Goal: Task Accomplishment & Management: Manage account settings

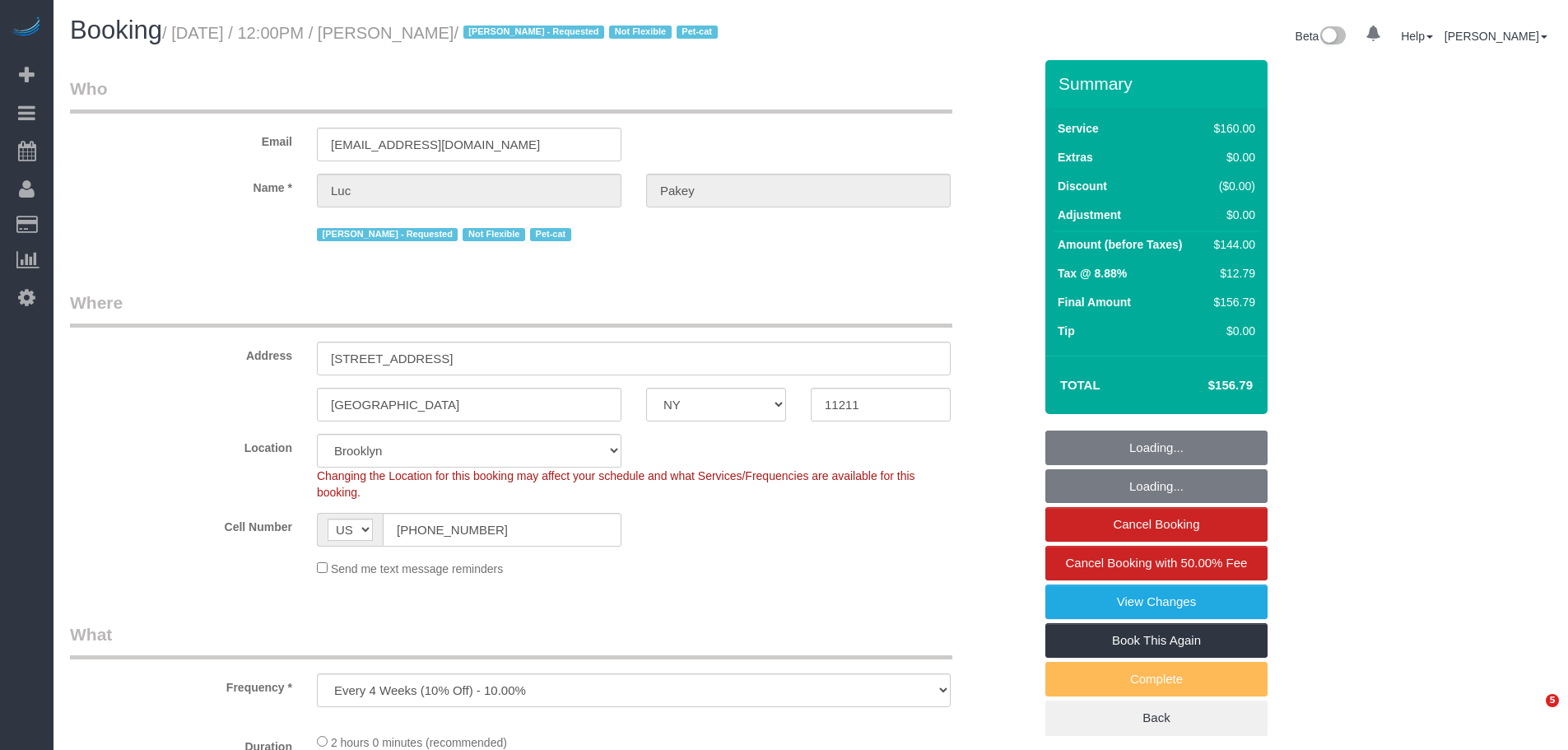
select select "NY"
select select "number:89"
select select "number:90"
select select "number:14"
select select "number:5"
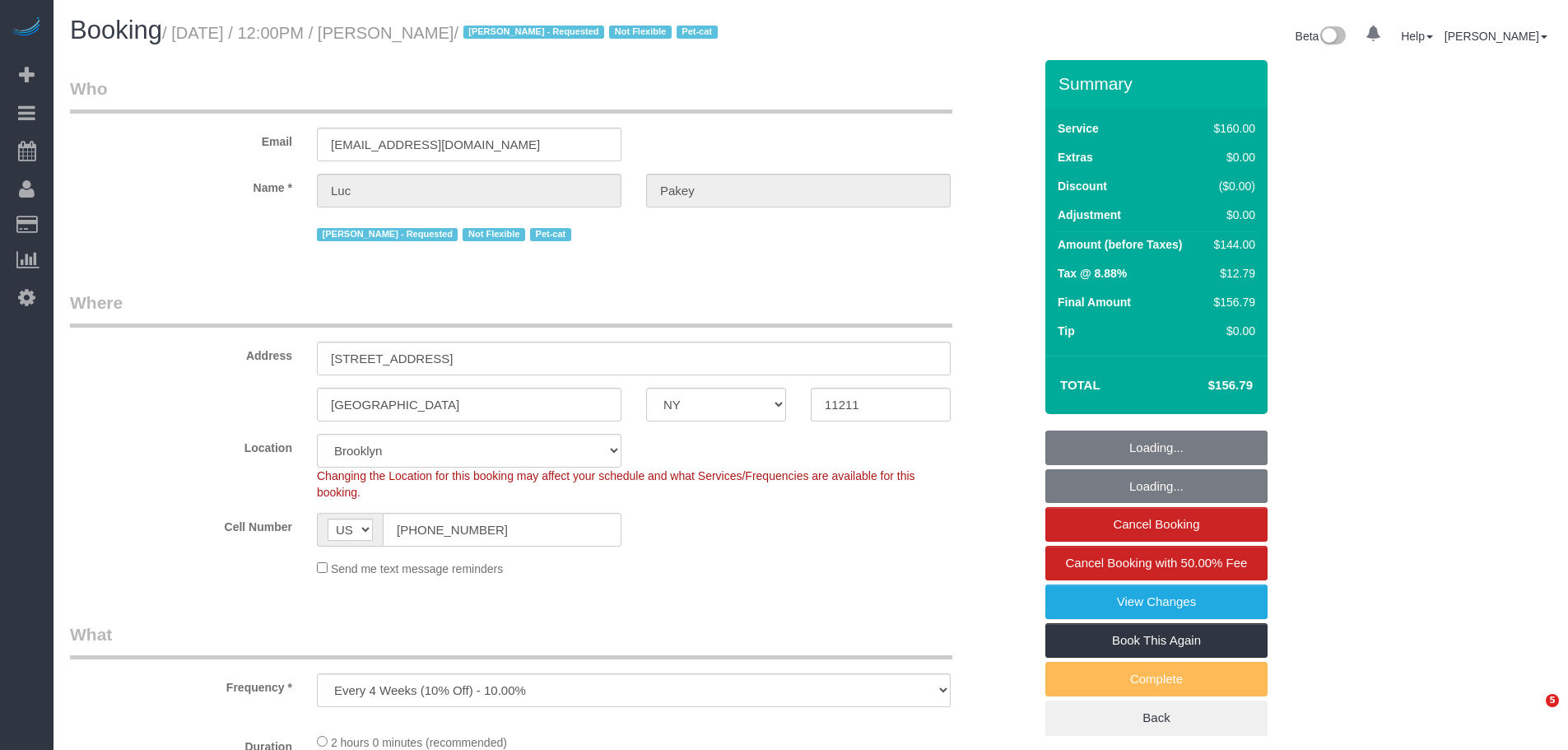
select select "object:1479"
select select "spot1"
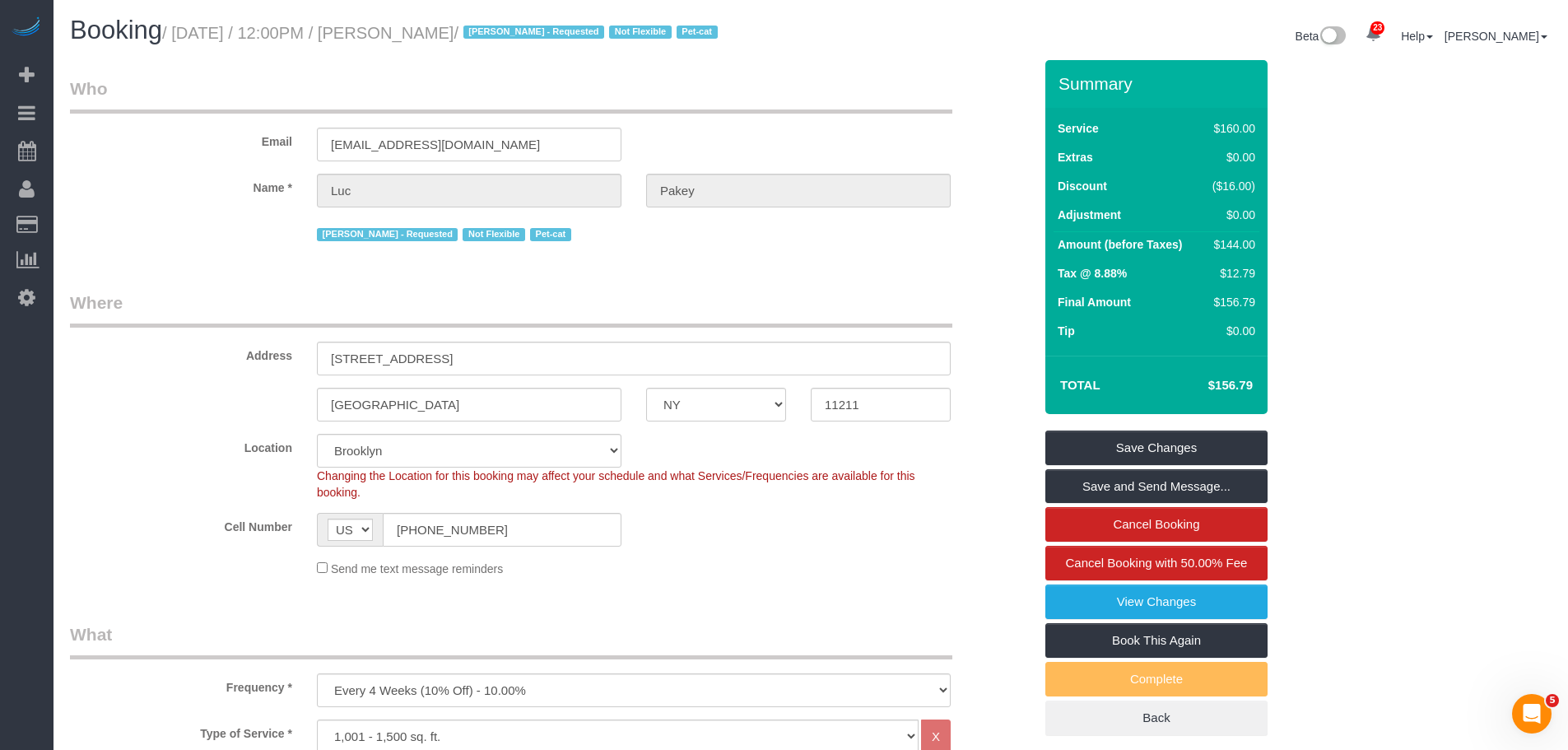
click at [193, 32] on small "/ September 21, 2025 / 12:00PM / Luc Pakey / Marilu Quintero - Requested Not Fl…" at bounding box center [442, 33] width 561 height 18
drag, startPoint x: 458, startPoint y: 35, endPoint x: 697, endPoint y: 80, distance: 243.2
click at [459, 34] on small "/ September 21, 2025 / 12:00PM / Luc Pakey / Marilu Quintero - Requested Not Fl…" at bounding box center [442, 33] width 561 height 18
drag, startPoint x: 561, startPoint y: 357, endPoint x: 332, endPoint y: 355, distance: 229.0
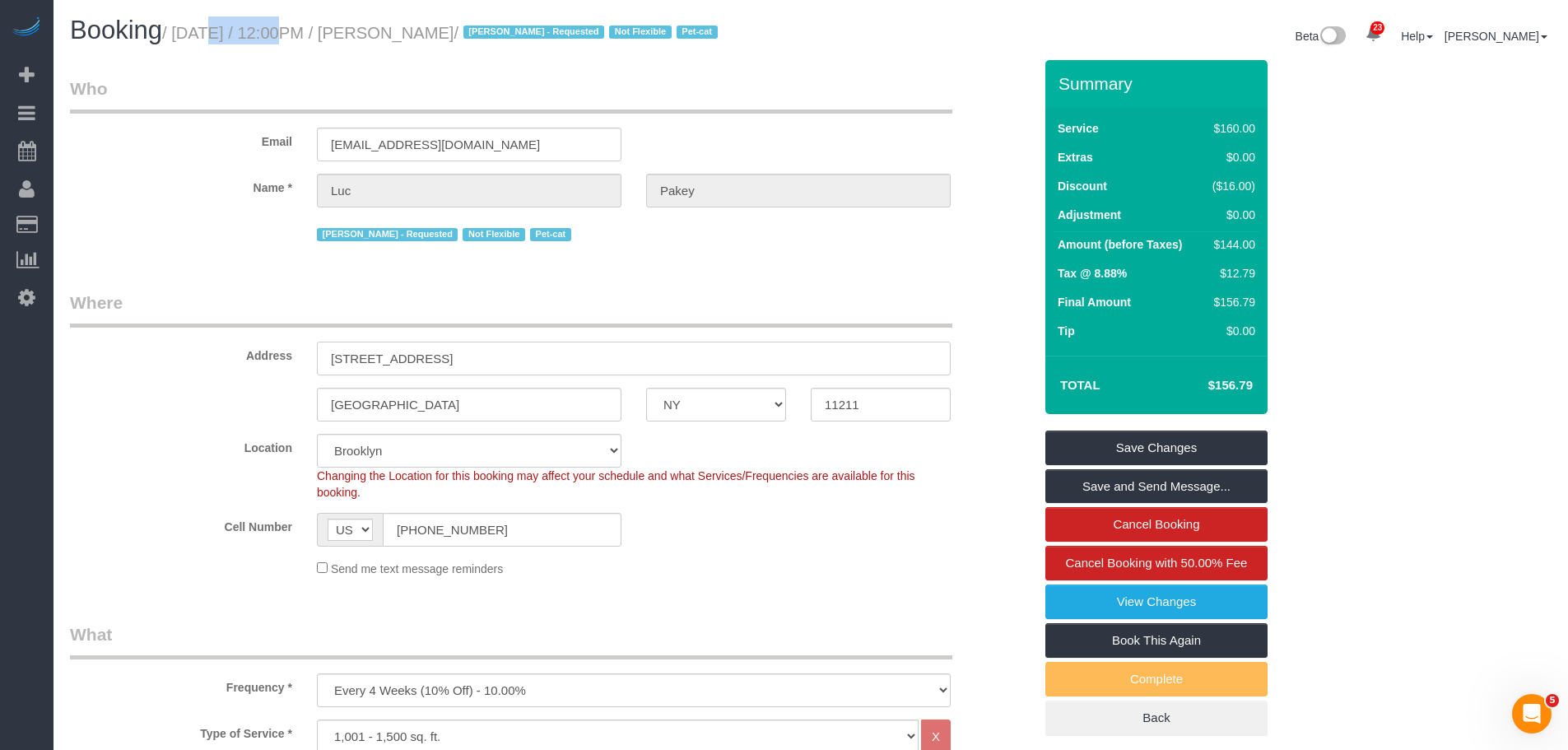
click at [164, 368] on div "Address 590 Grand Street, Apt. 3" at bounding box center [551, 333] width 988 height 85
click at [718, 410] on div "Brooklyn AK AL AR AZ CA CO CT DC DE FL GA HI IA ID IL IN KS KY LA MA MD ME MI M…" at bounding box center [551, 405] width 988 height 34
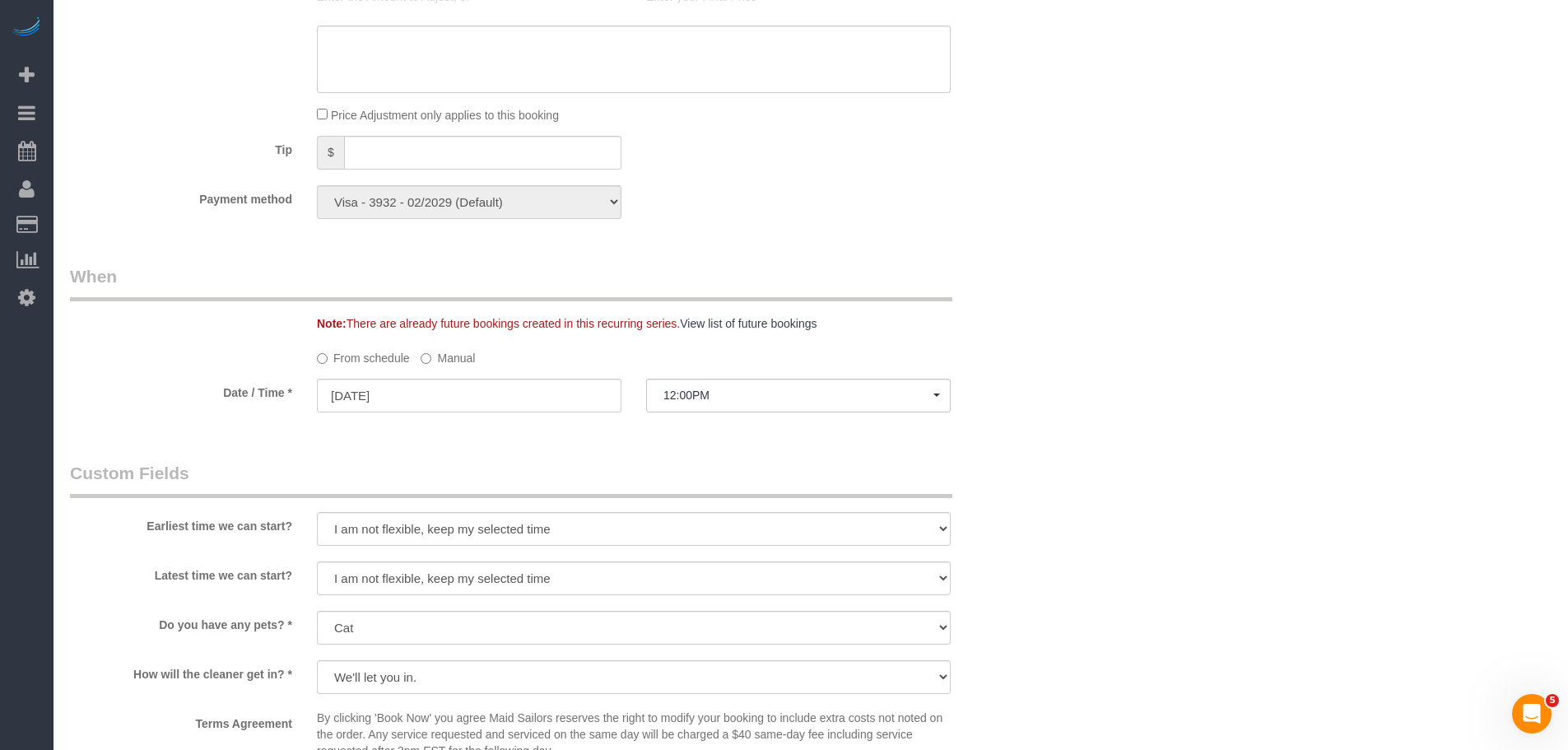
scroll to position [1564, 0]
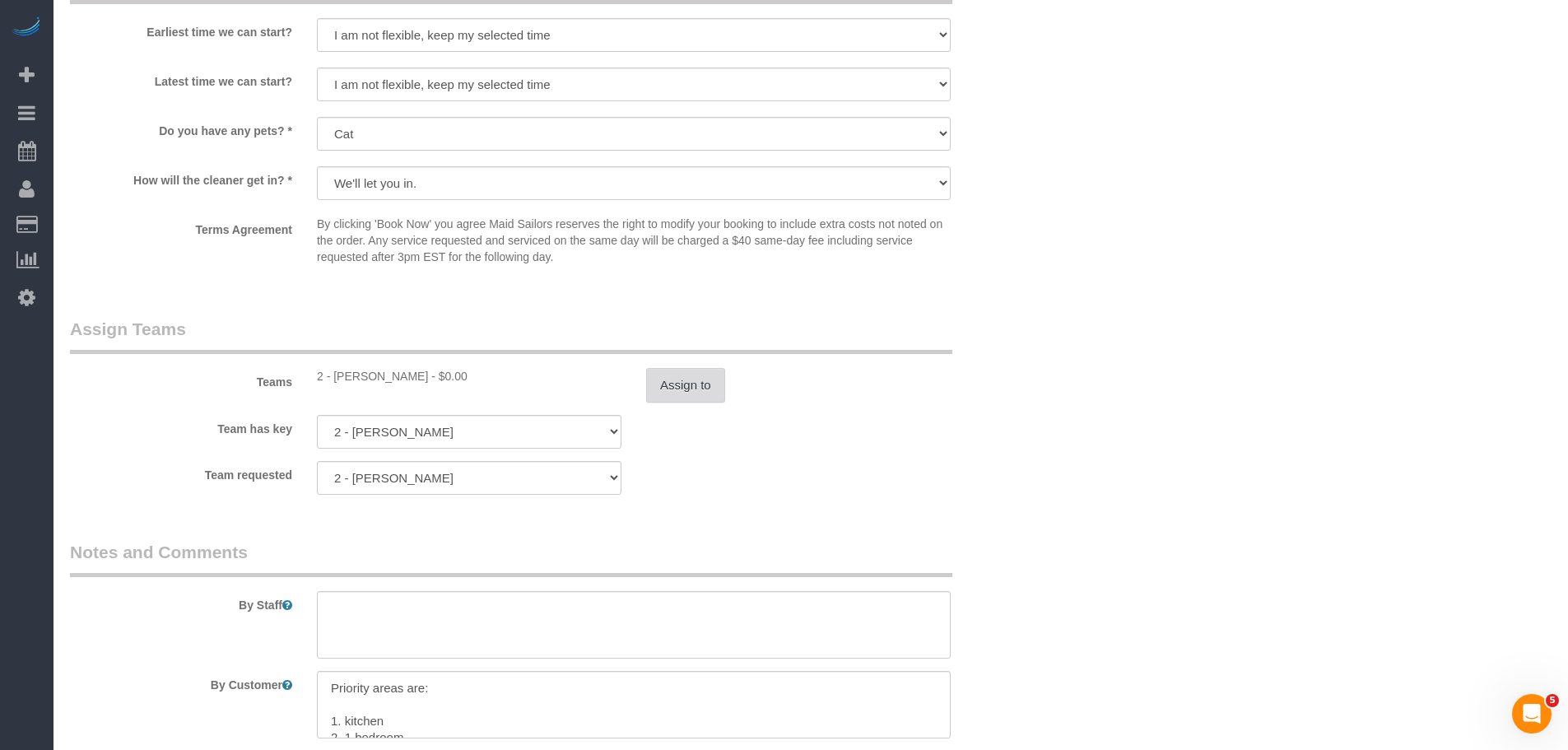
click at [679, 382] on button "Assign to" at bounding box center [686, 384] width 79 height 35
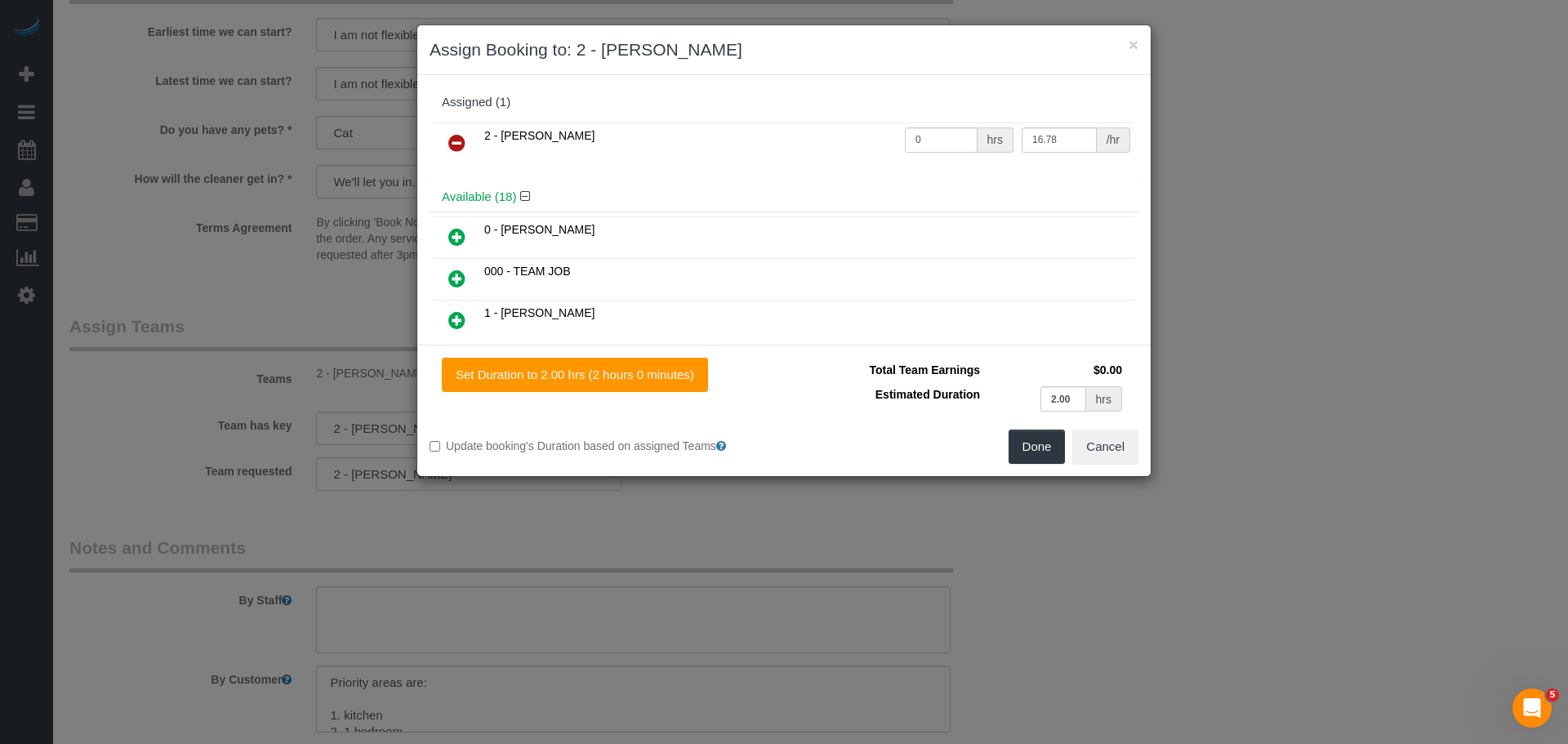
click at [452, 135] on icon at bounding box center [456, 143] width 18 height 19
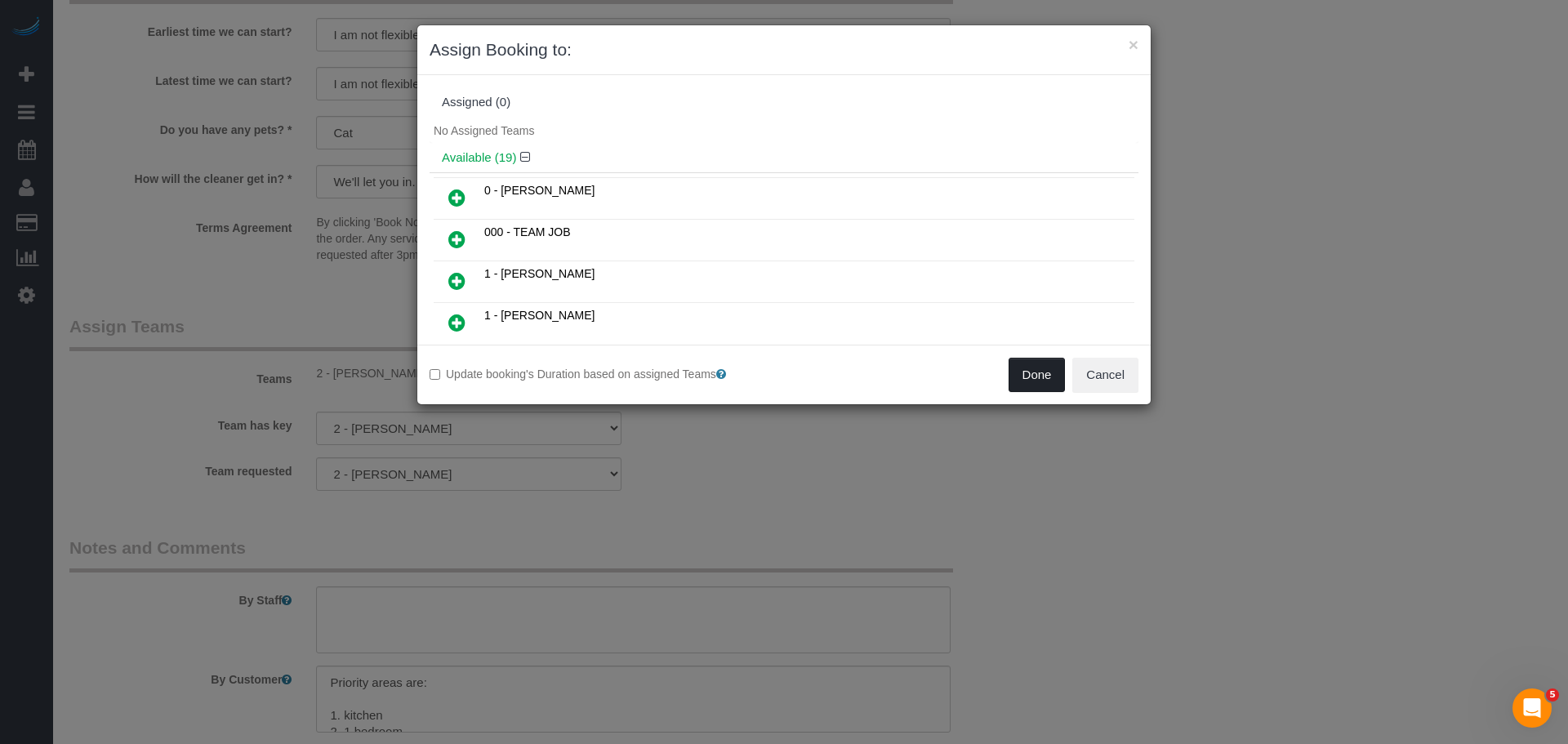
click at [1036, 376] on button "Done" at bounding box center [1038, 375] width 57 height 34
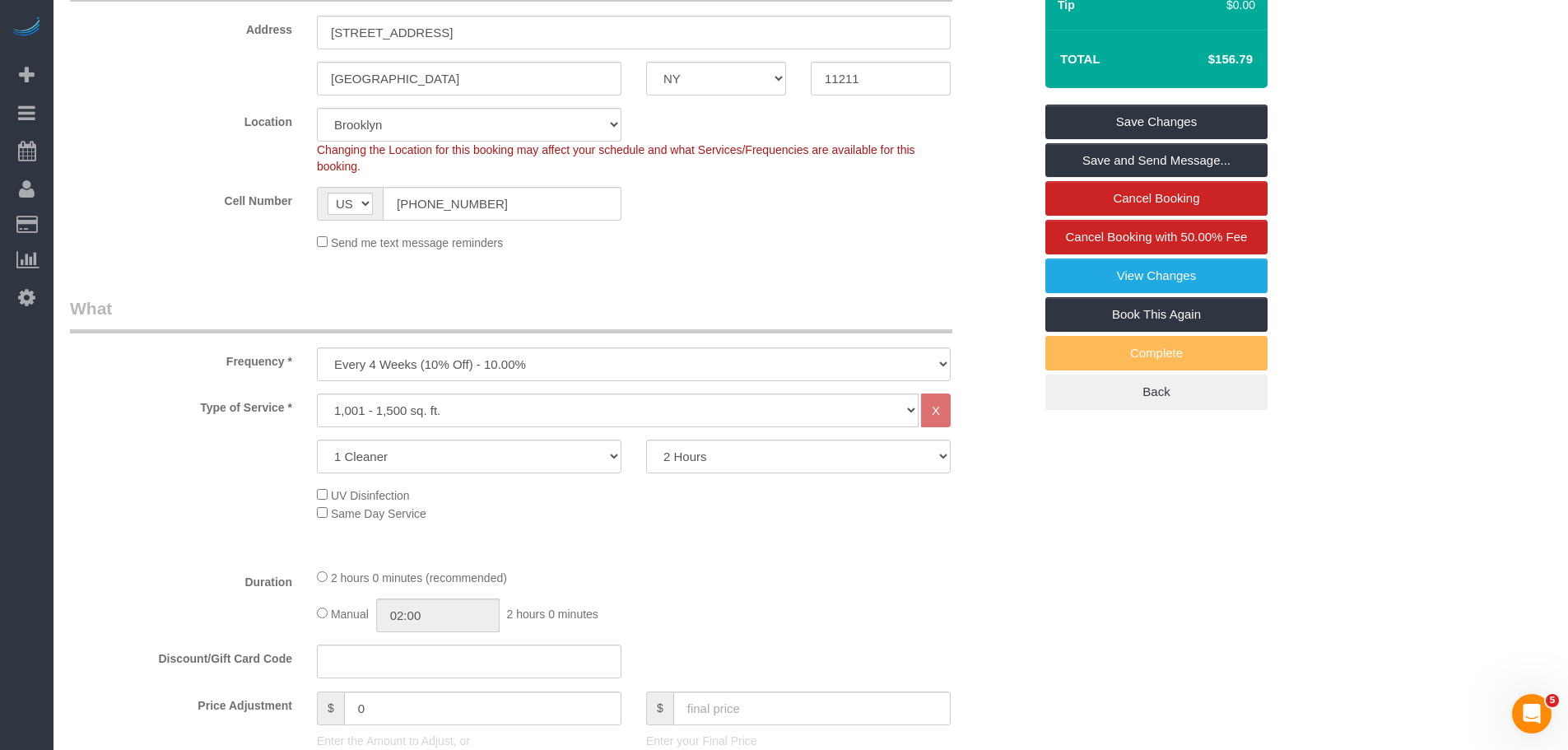
scroll to position [247, 0]
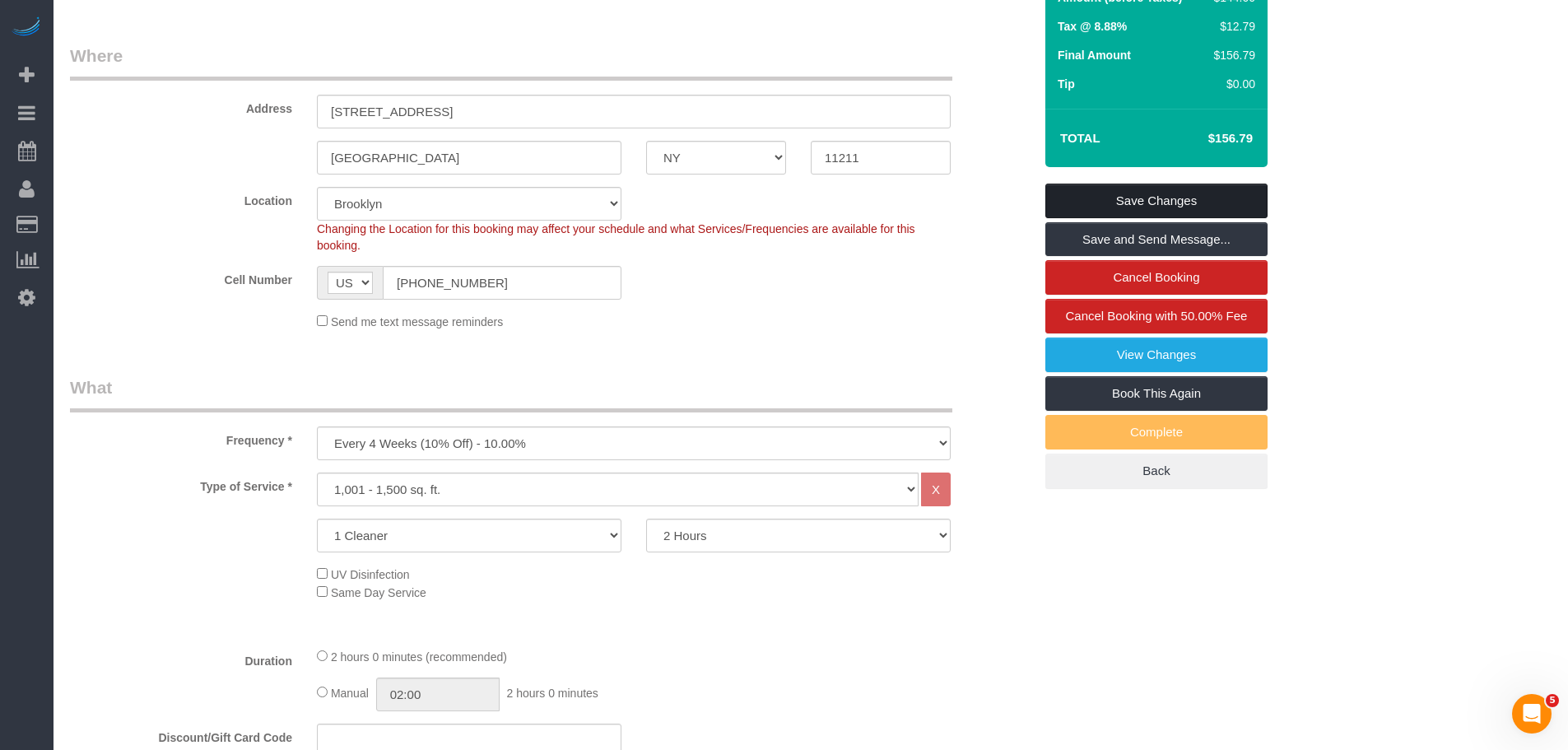
click at [1176, 193] on link "Save Changes" at bounding box center [1157, 201] width 222 height 35
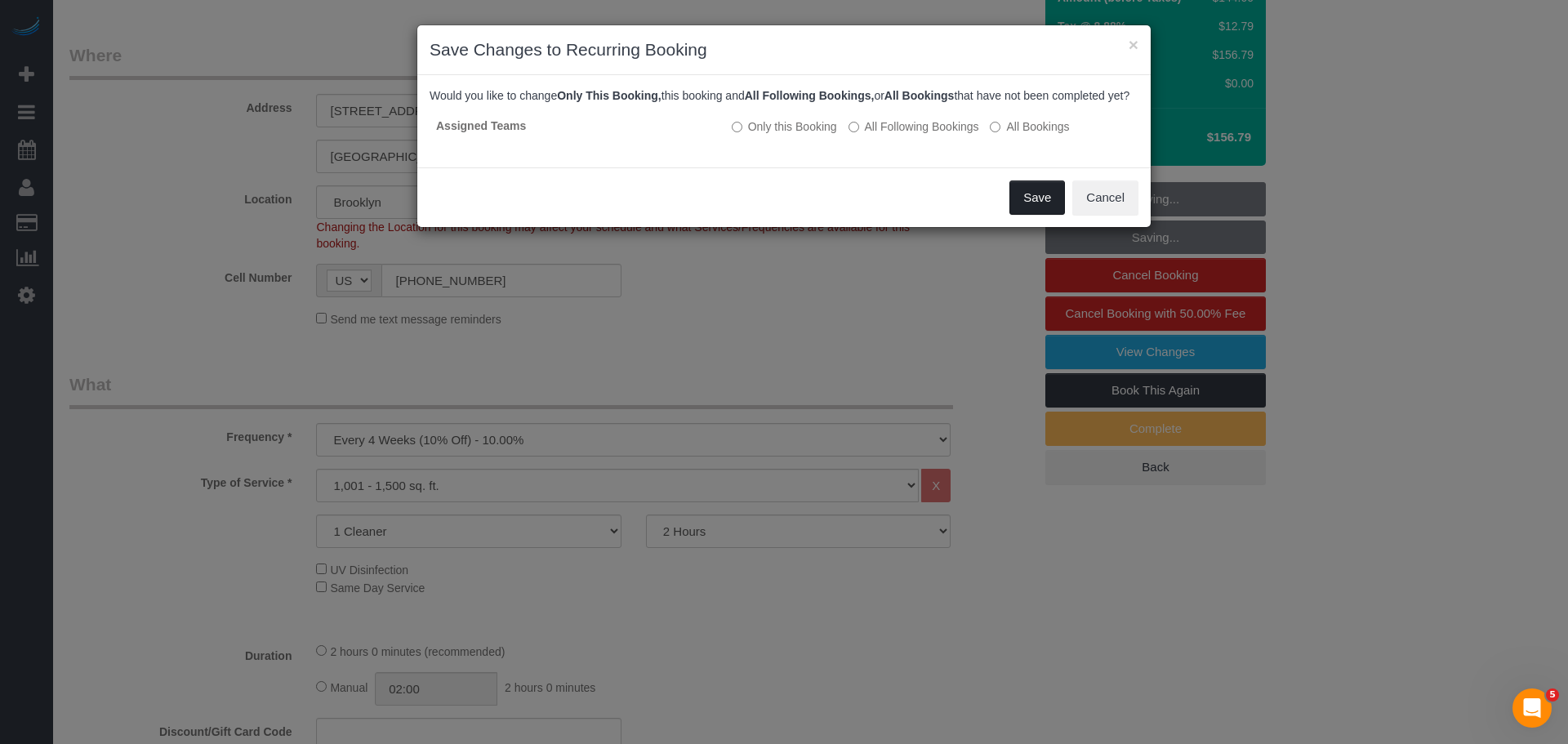
click at [1025, 215] on button "Save" at bounding box center [1038, 197] width 56 height 34
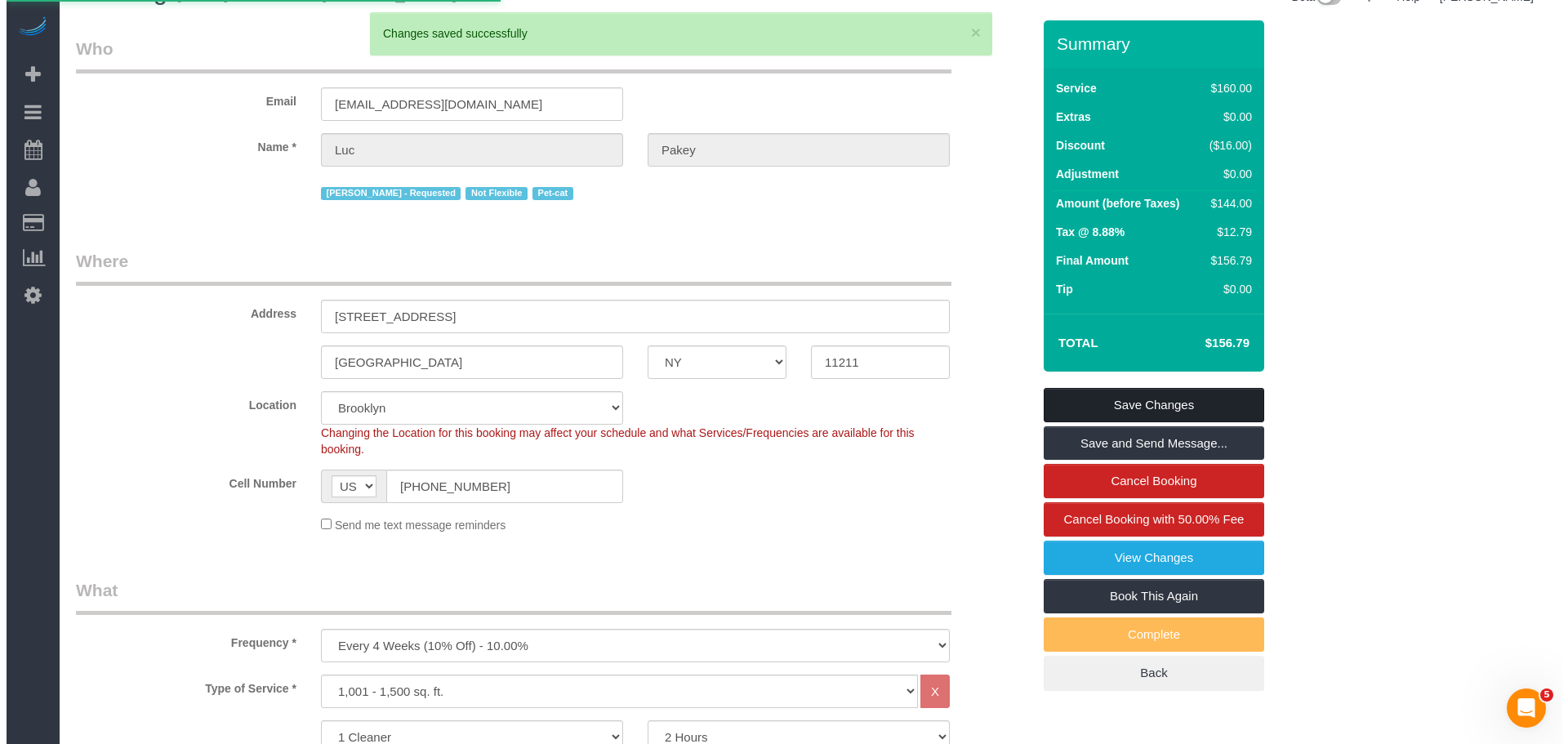
scroll to position [0, 0]
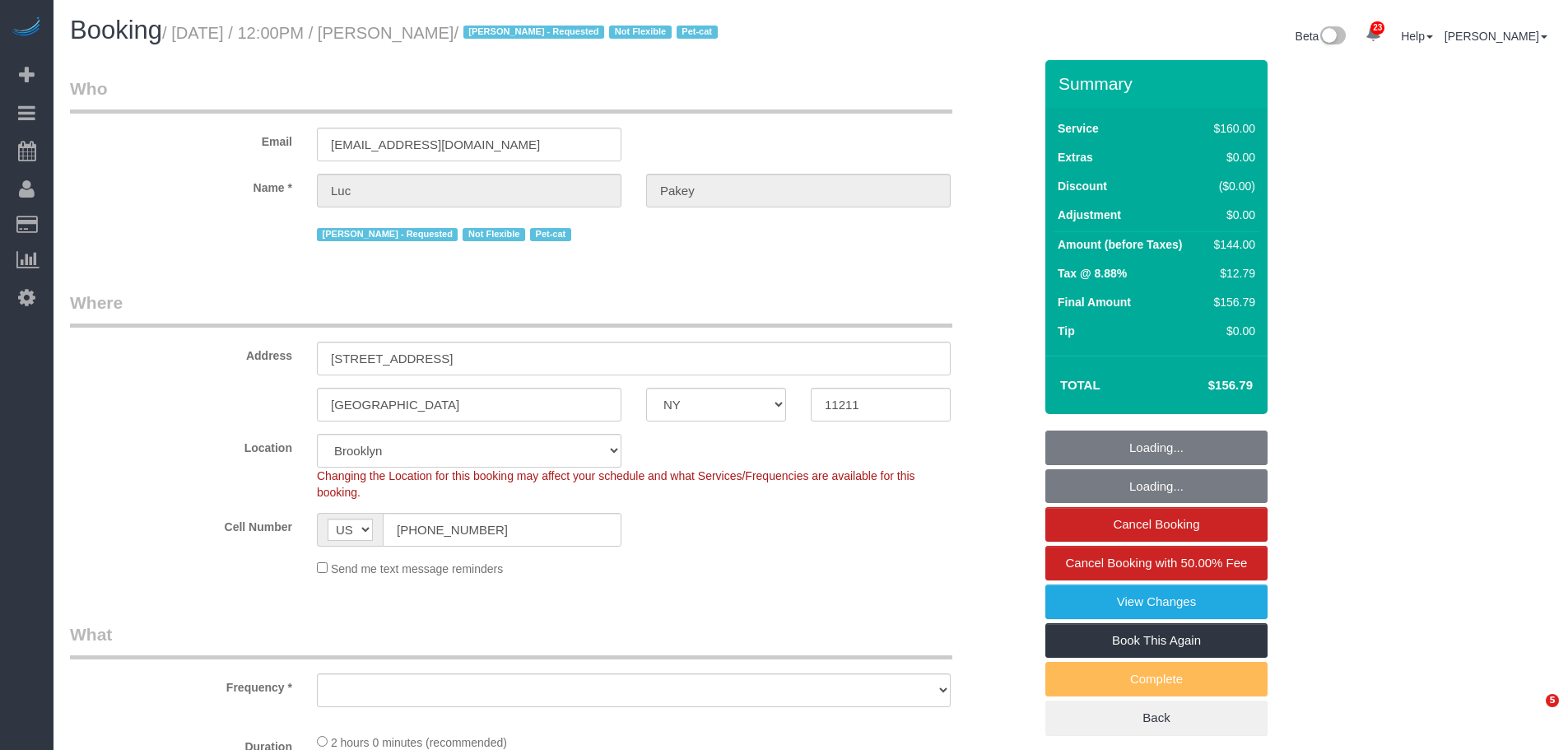
select select "NY"
select select "spot1"
select select "object:970"
select select "number:89"
select select "number:90"
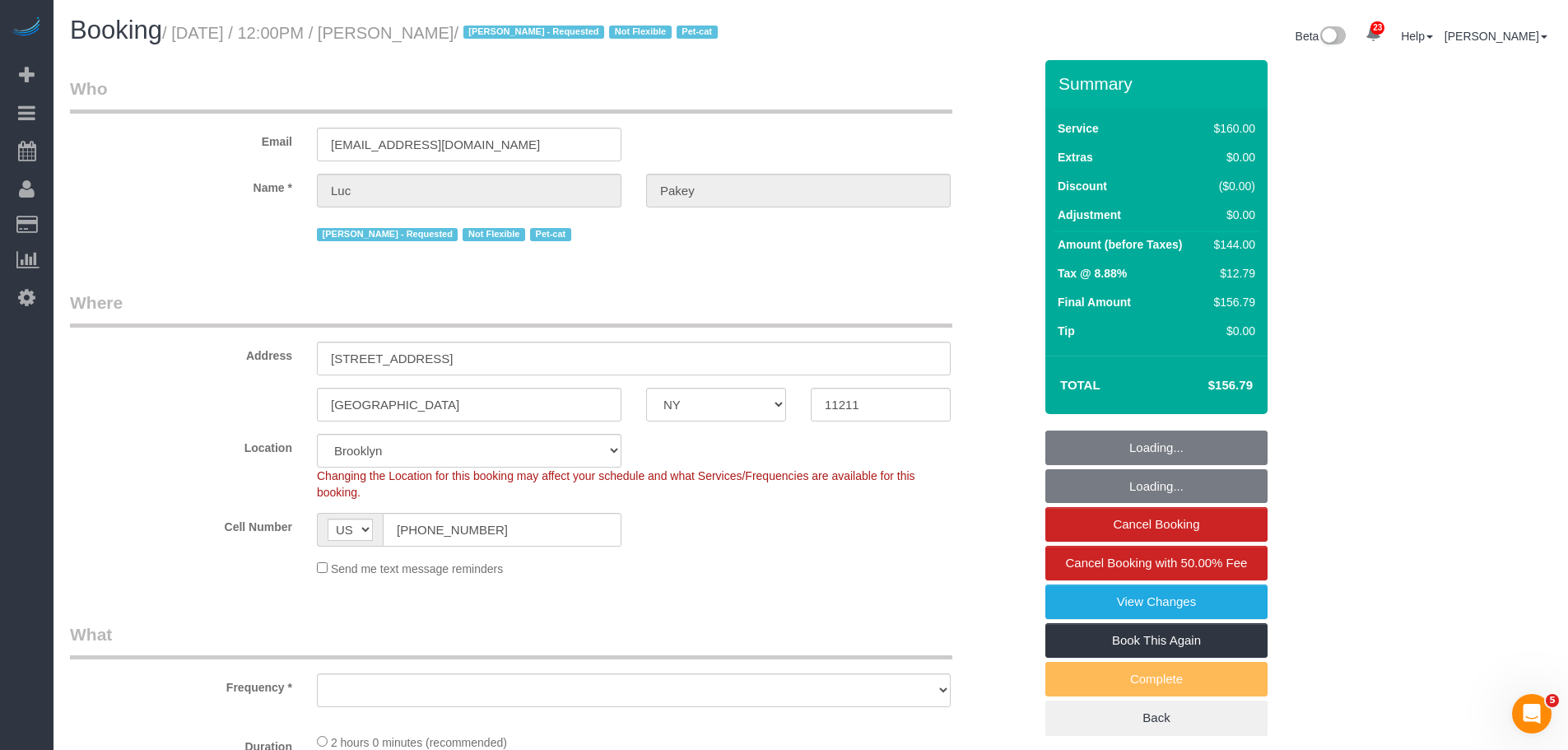
select select "number:14"
select select "number:5"
select select "object:1471"
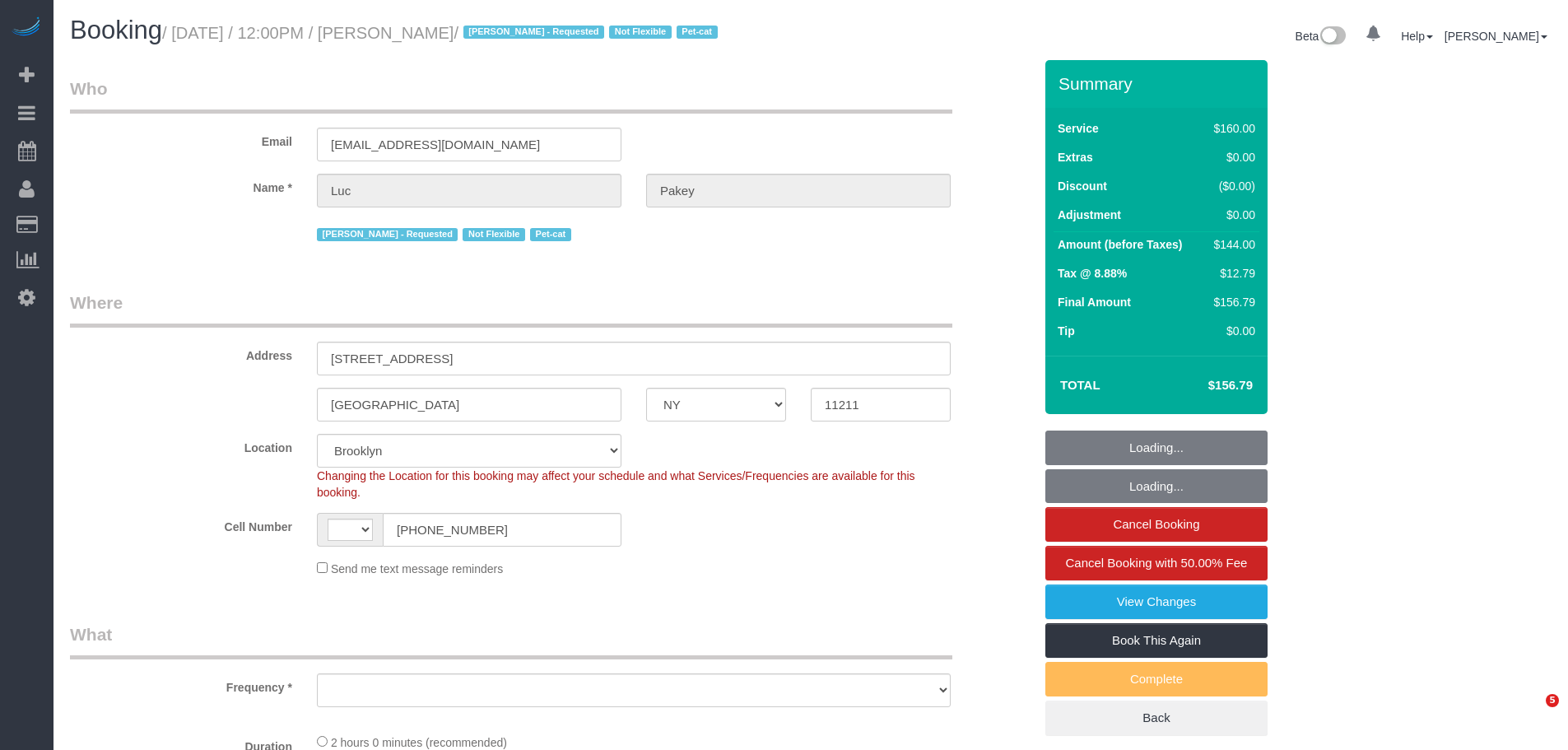
select select "NY"
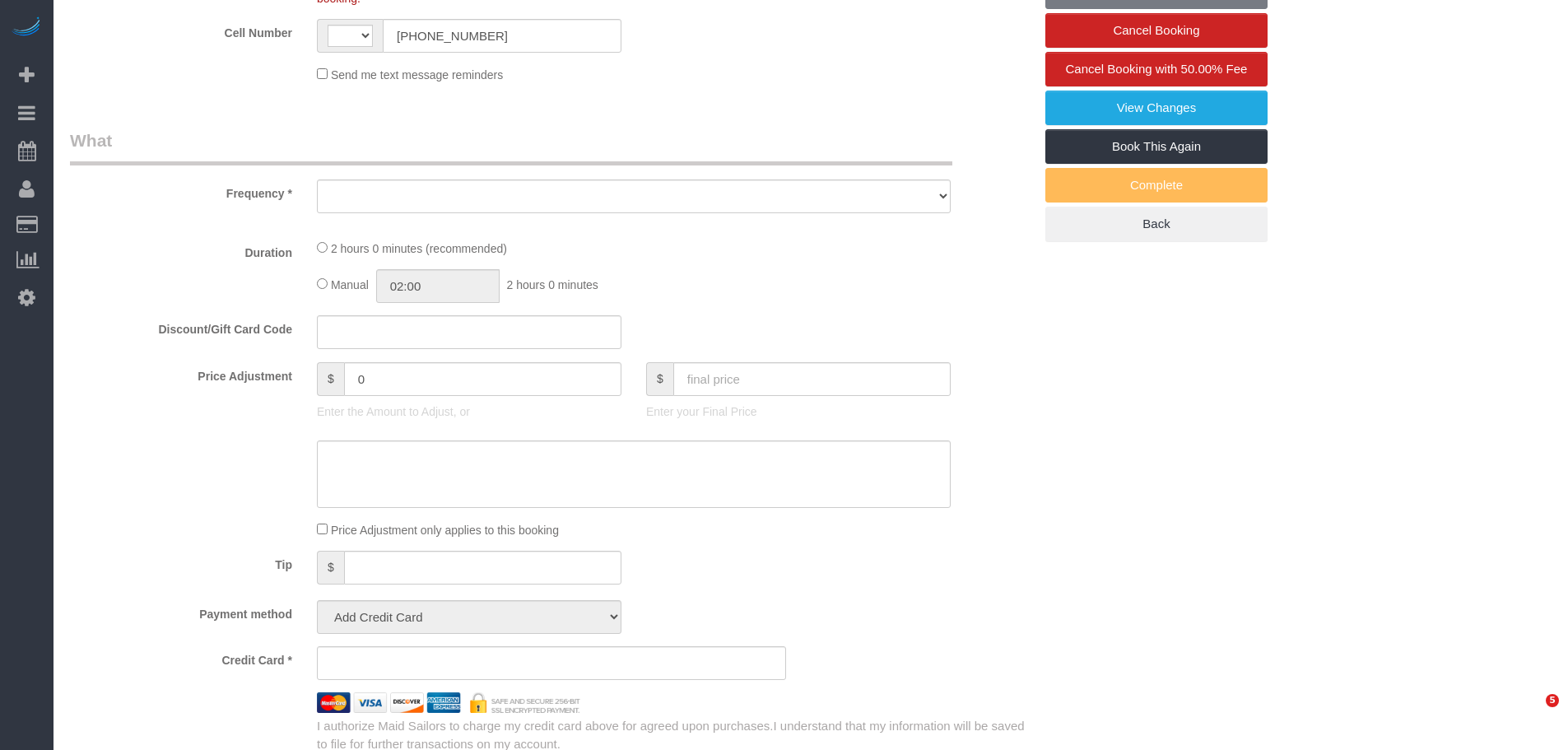
select select "string:US"
select select "number:89"
select select "number:90"
select select "number:14"
select select "number:5"
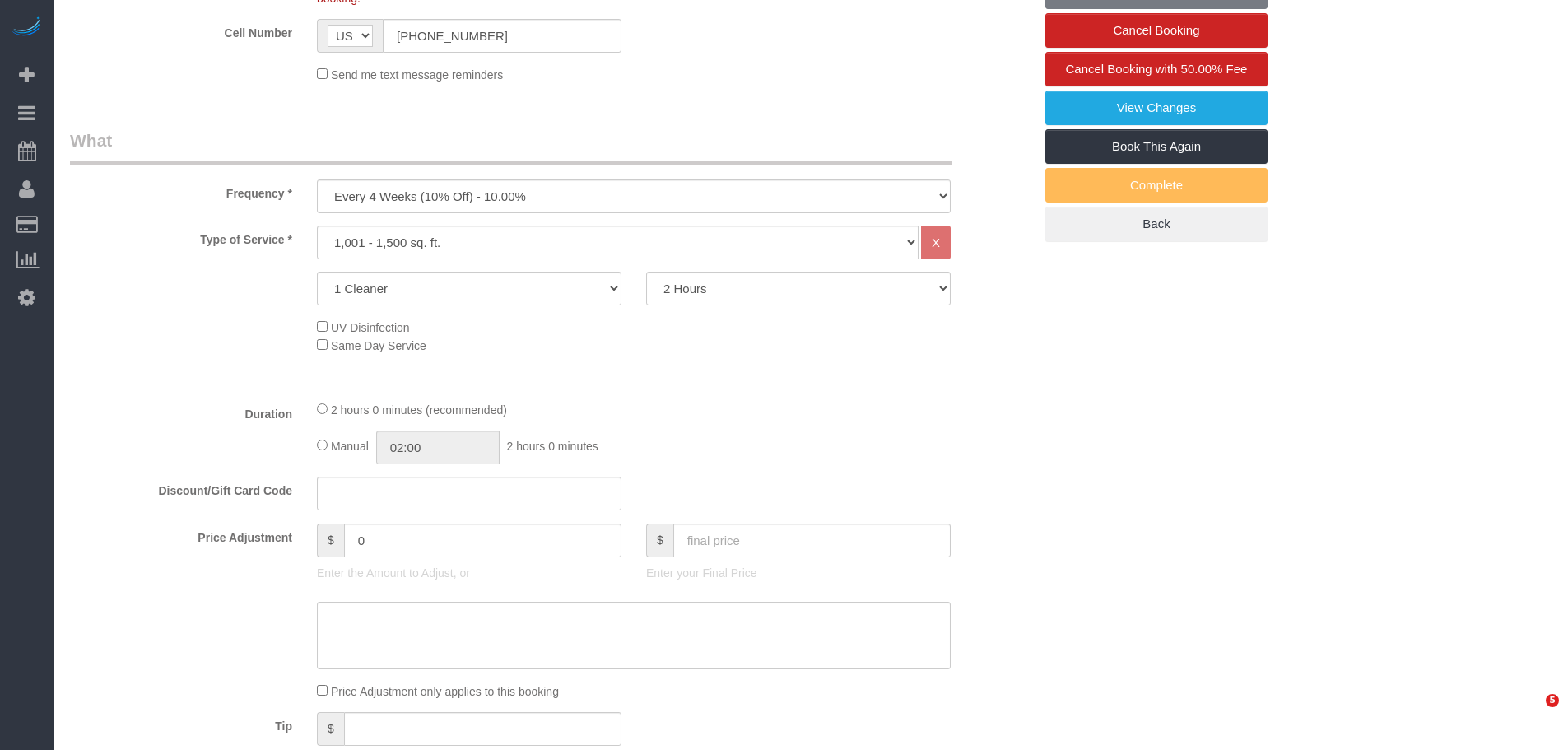
select select "object:1322"
select select "string:stripe-pm_1QAXYW4VGloSiKo7uBqwQ0lA"
select select "object:1471"
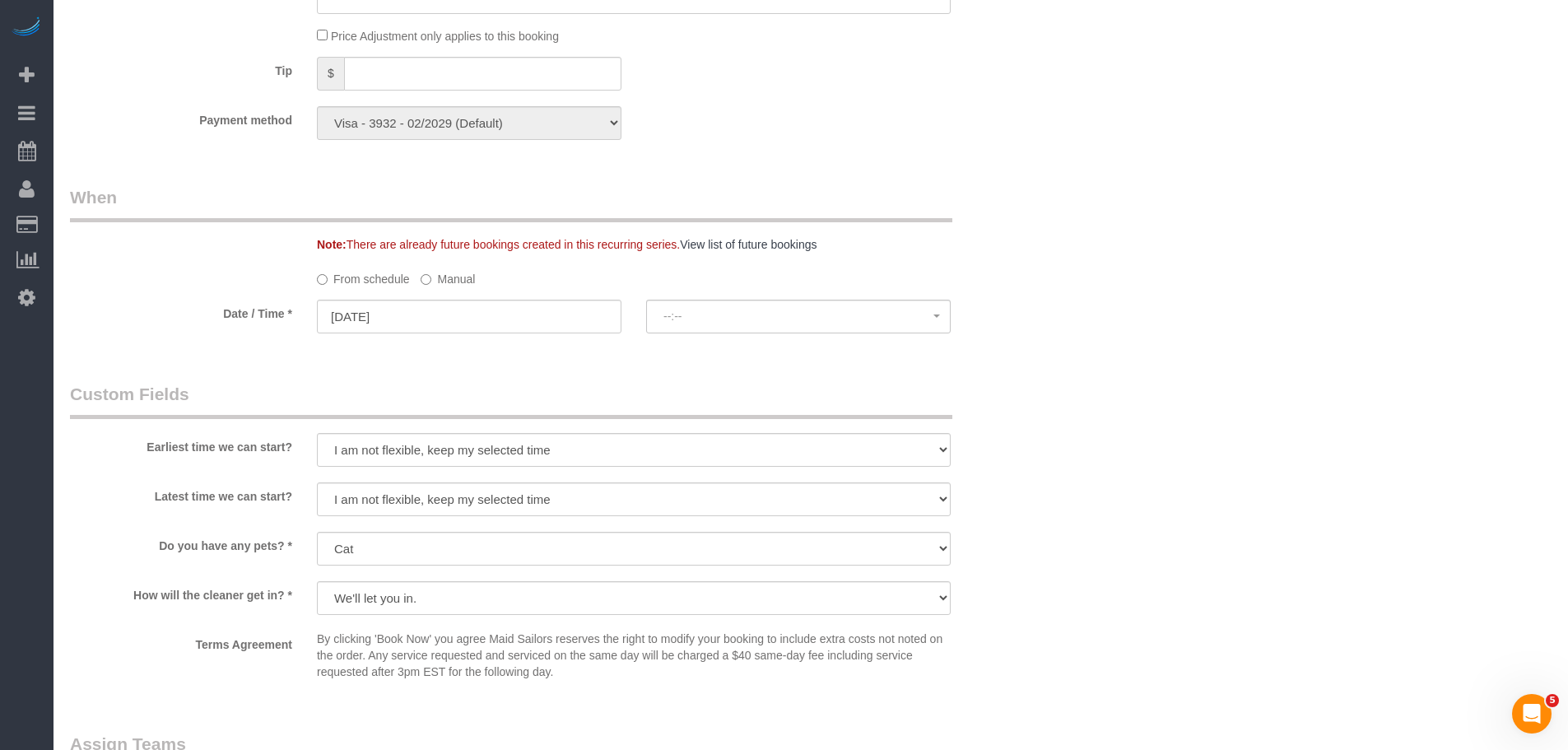
select select "spot1"
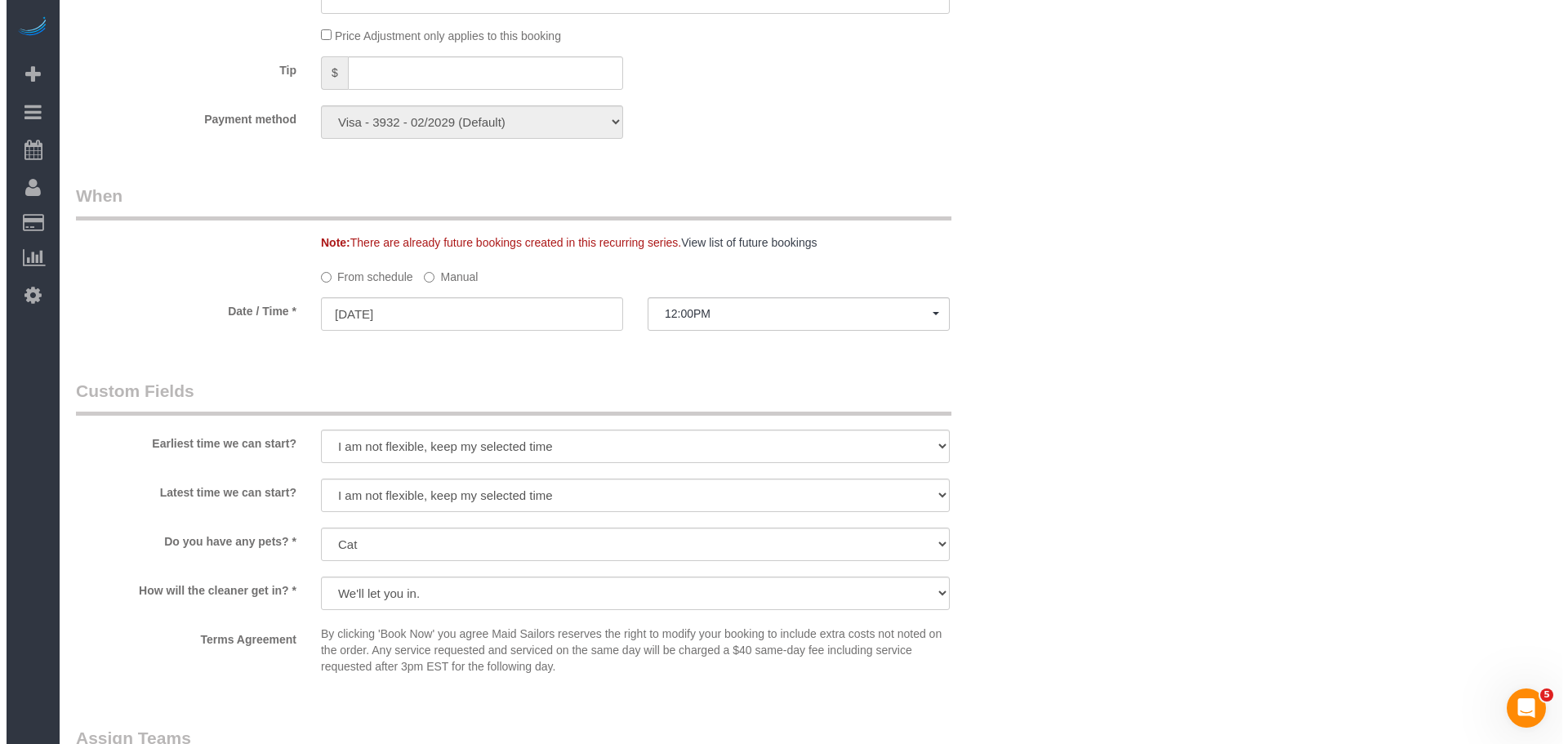
scroll to position [1548, 0]
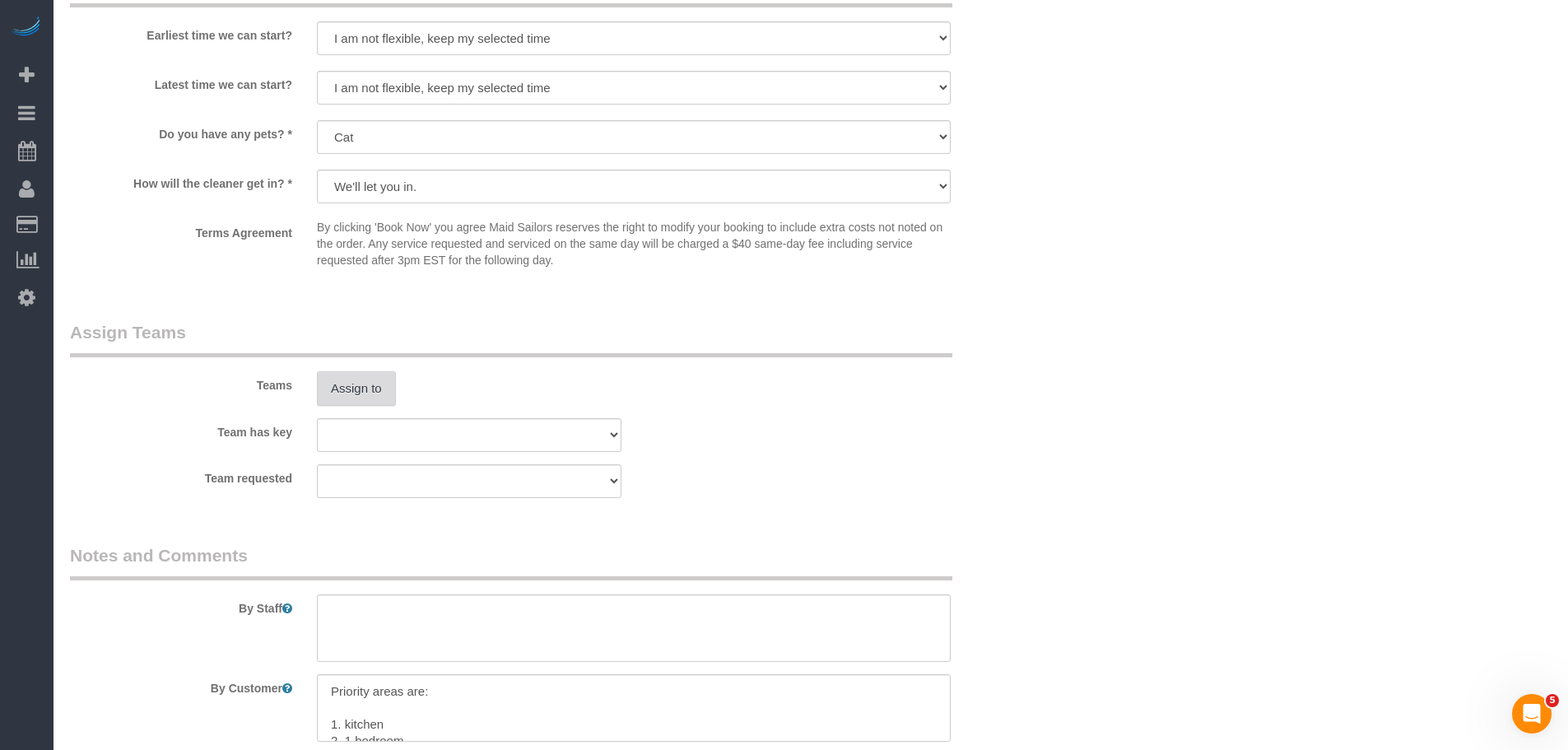
click at [381, 391] on button "Assign to" at bounding box center [356, 388] width 79 height 35
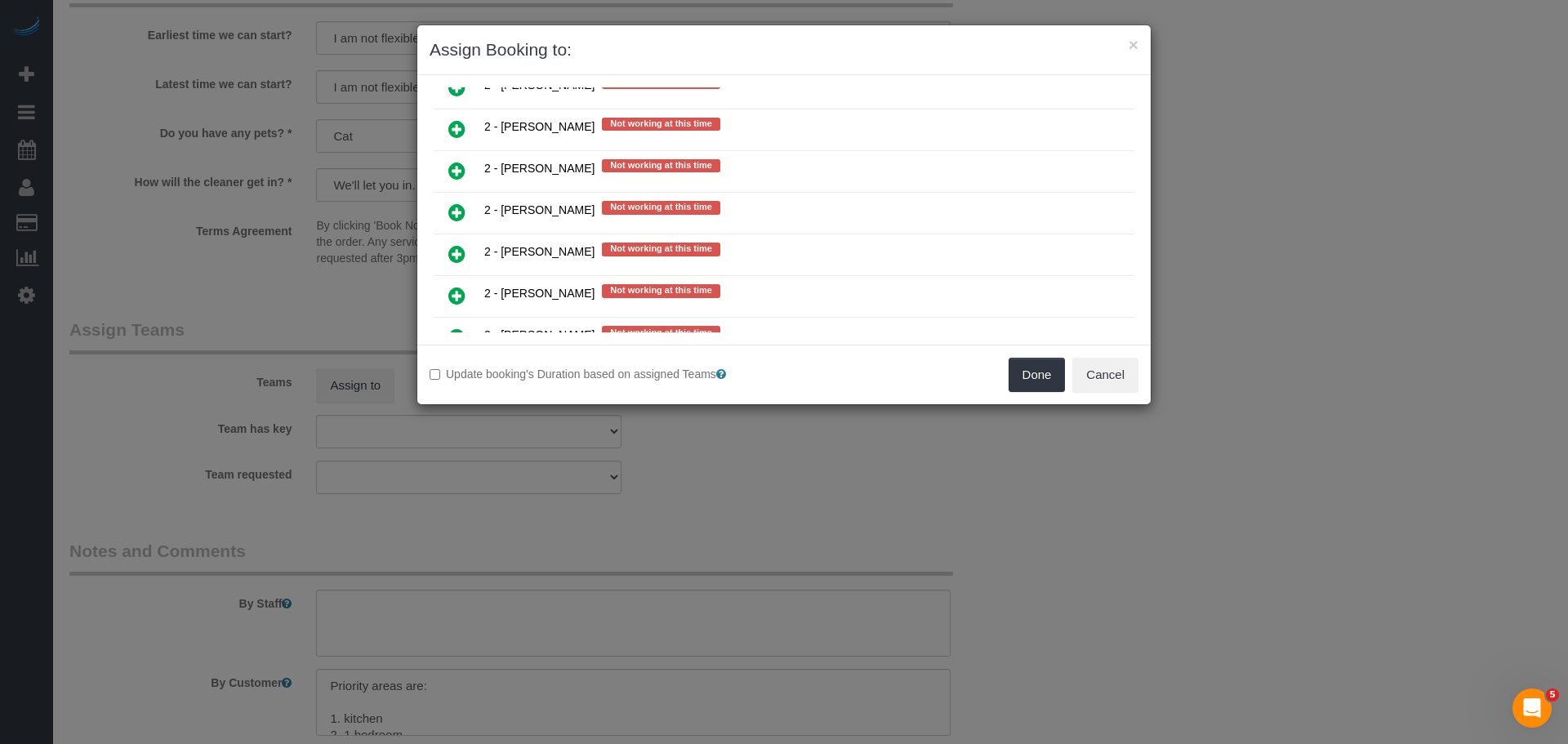
scroll to position [2532, 0]
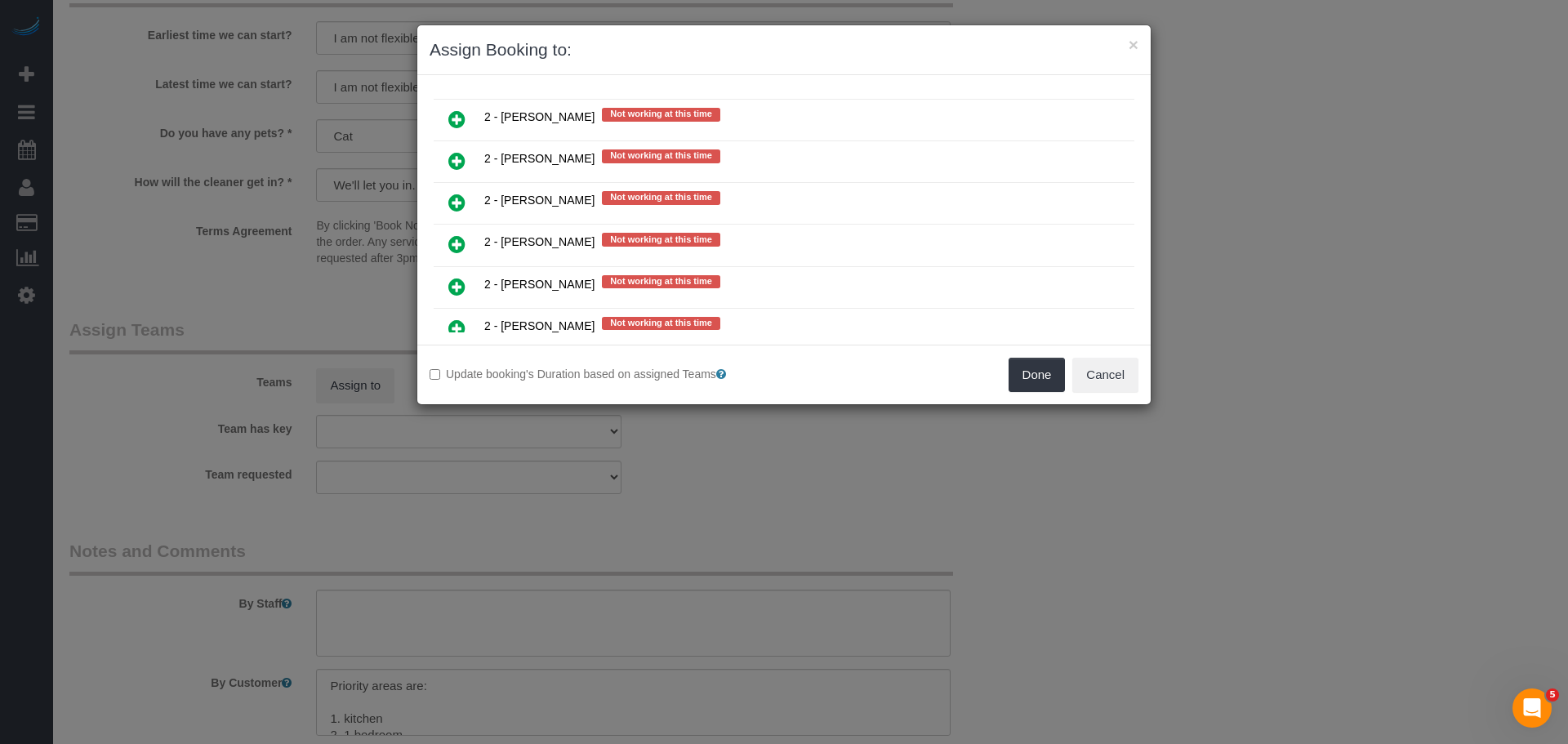
click at [462, 291] on icon at bounding box center [456, 286] width 18 height 19
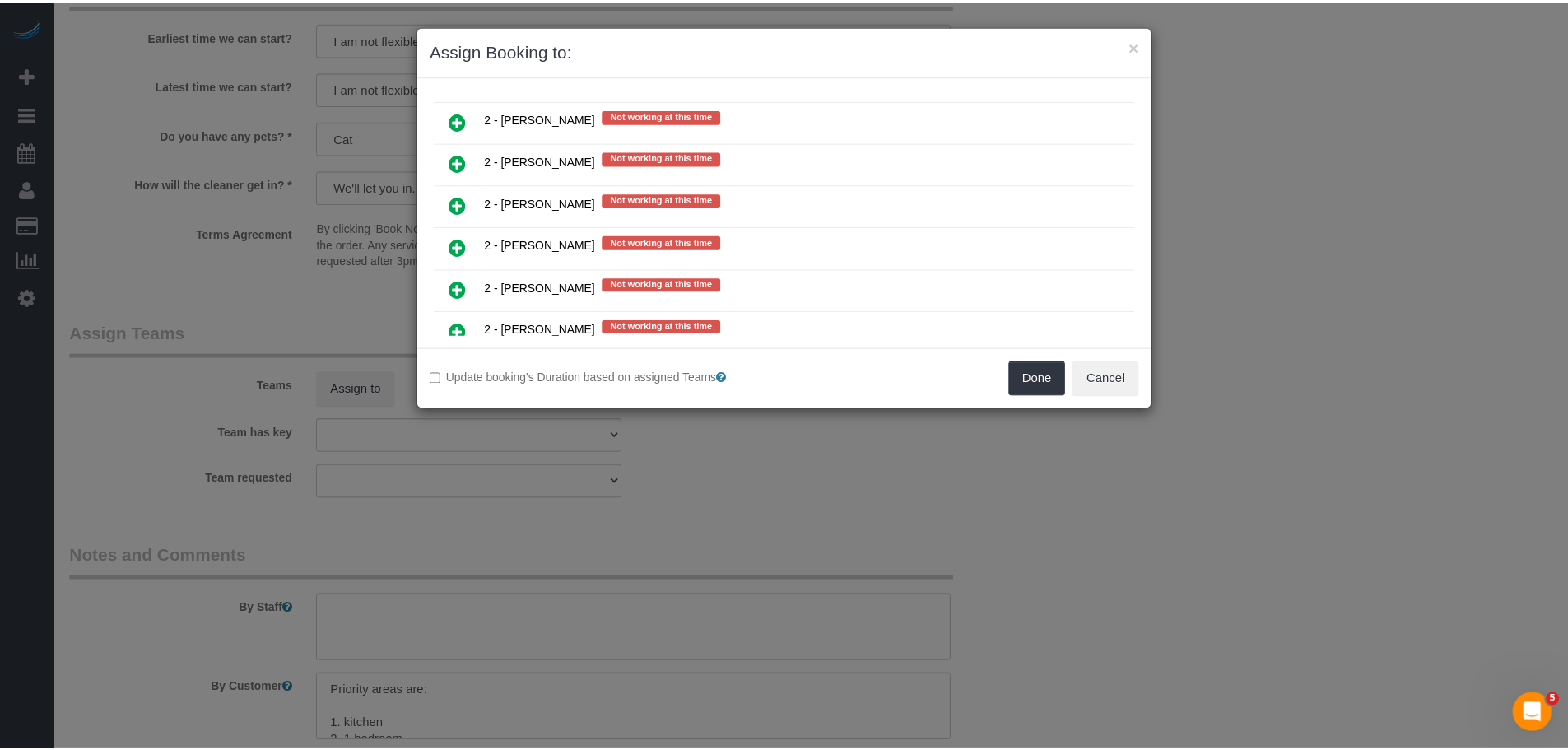
scroll to position [2591, 0]
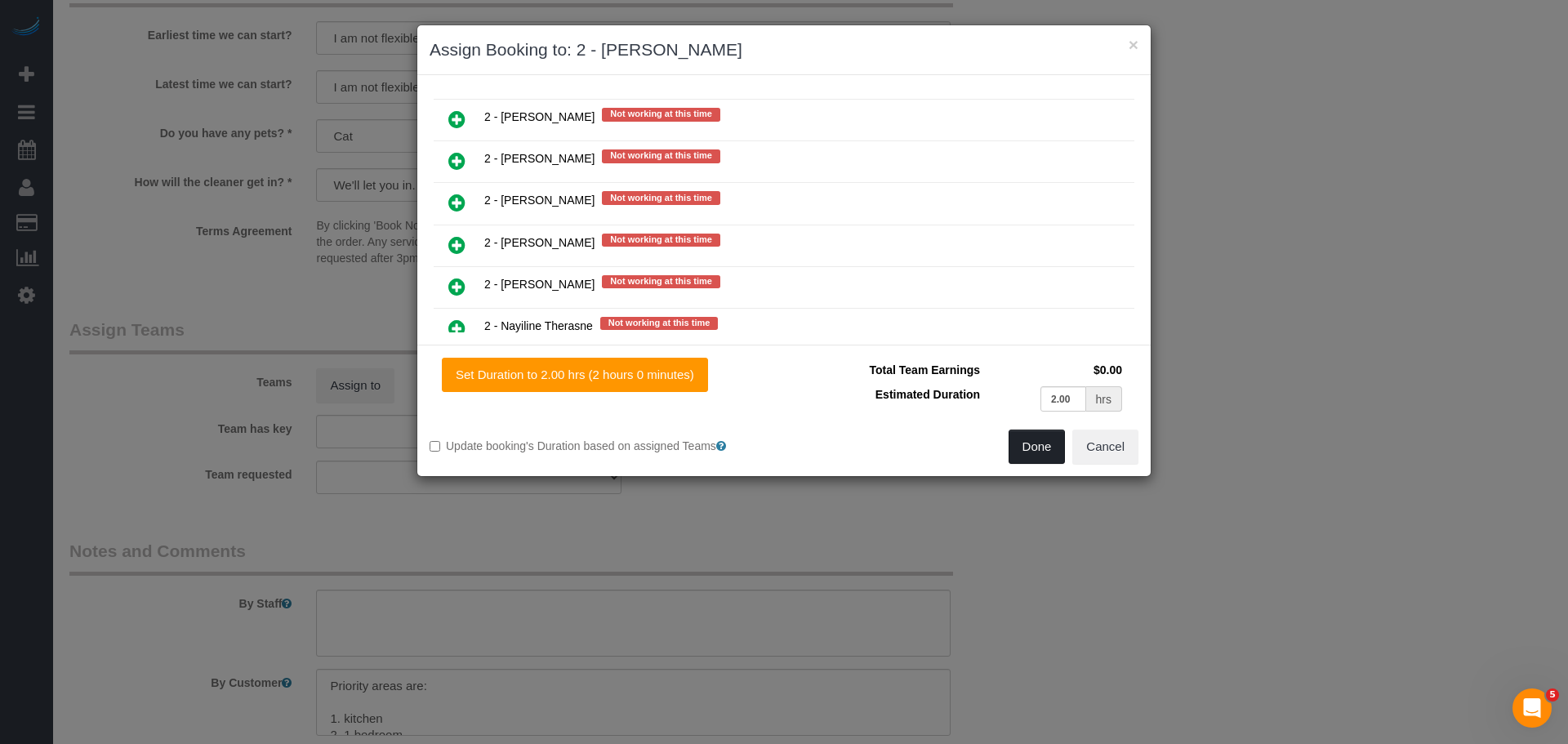
click at [1025, 454] on button "Done" at bounding box center [1038, 446] width 57 height 34
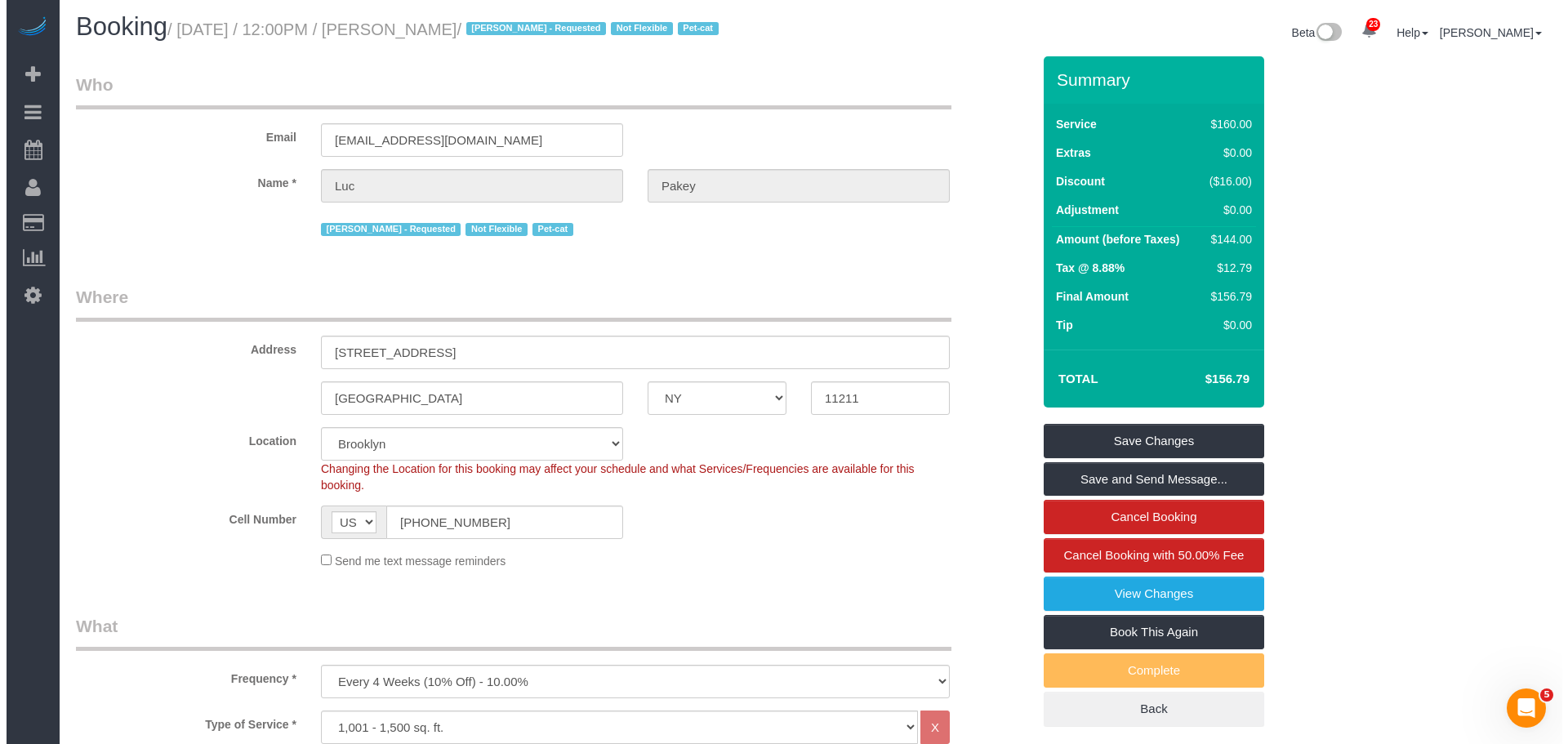
scroll to position [0, 0]
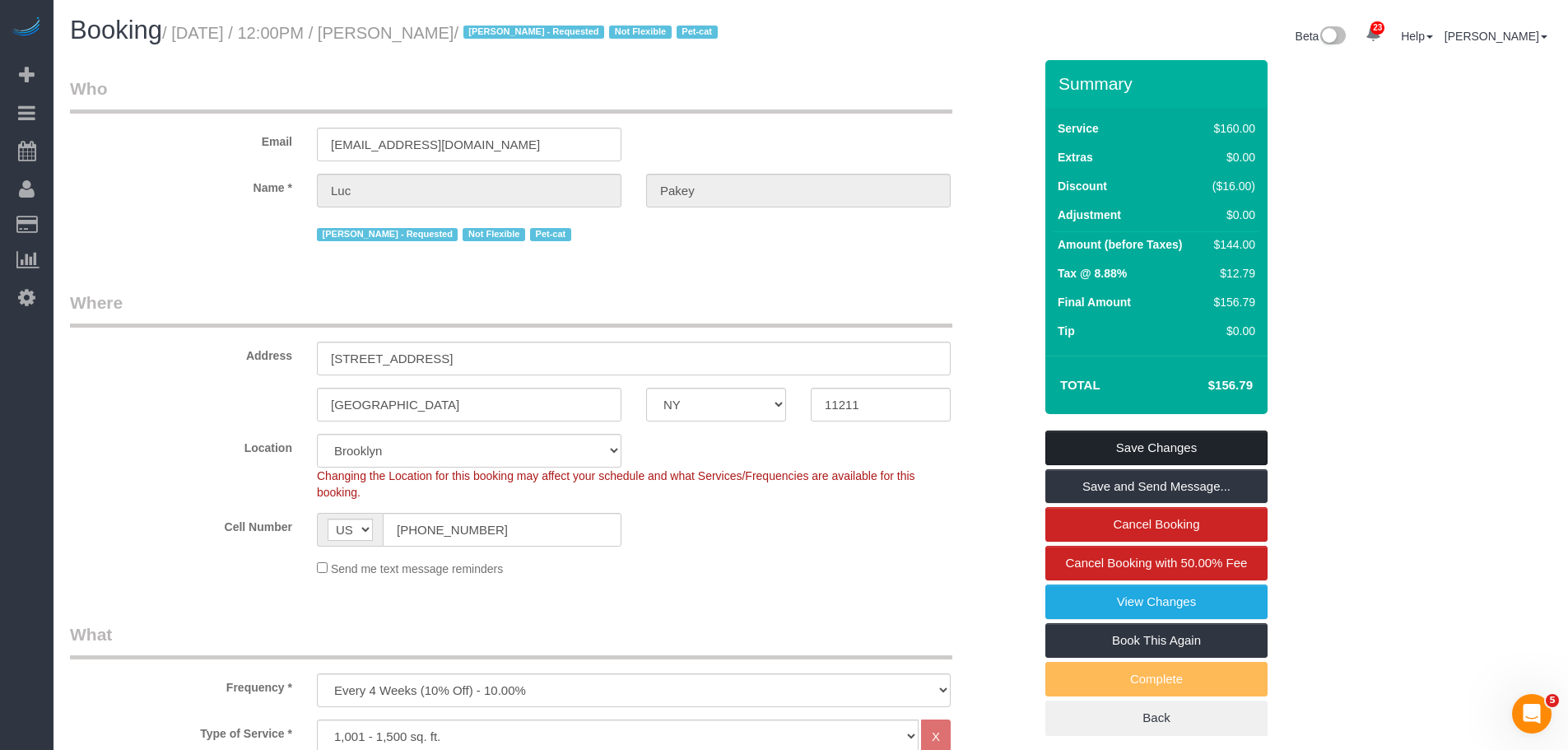
click at [1167, 436] on link "Save Changes" at bounding box center [1157, 448] width 222 height 35
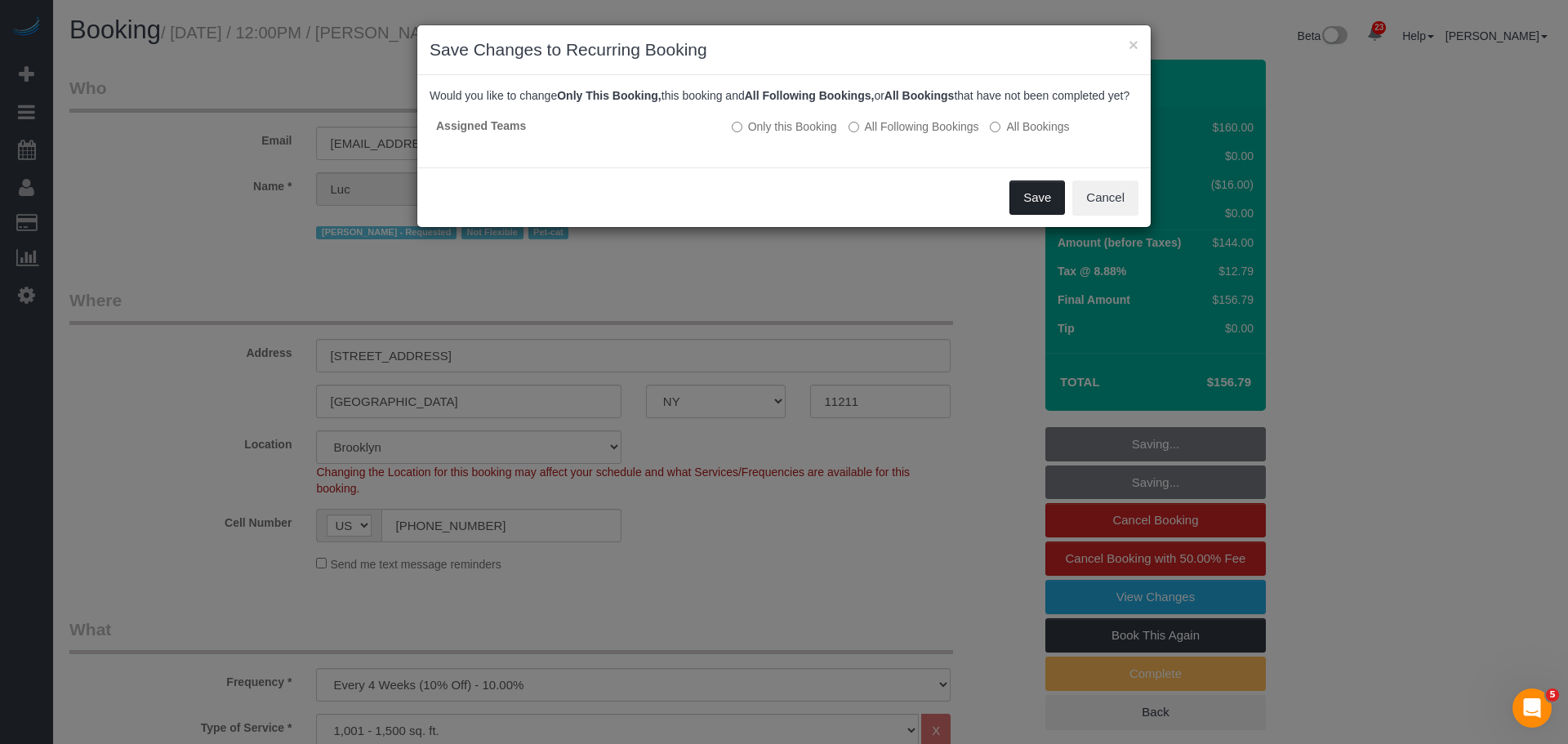
click at [1040, 215] on button "Save" at bounding box center [1038, 197] width 56 height 34
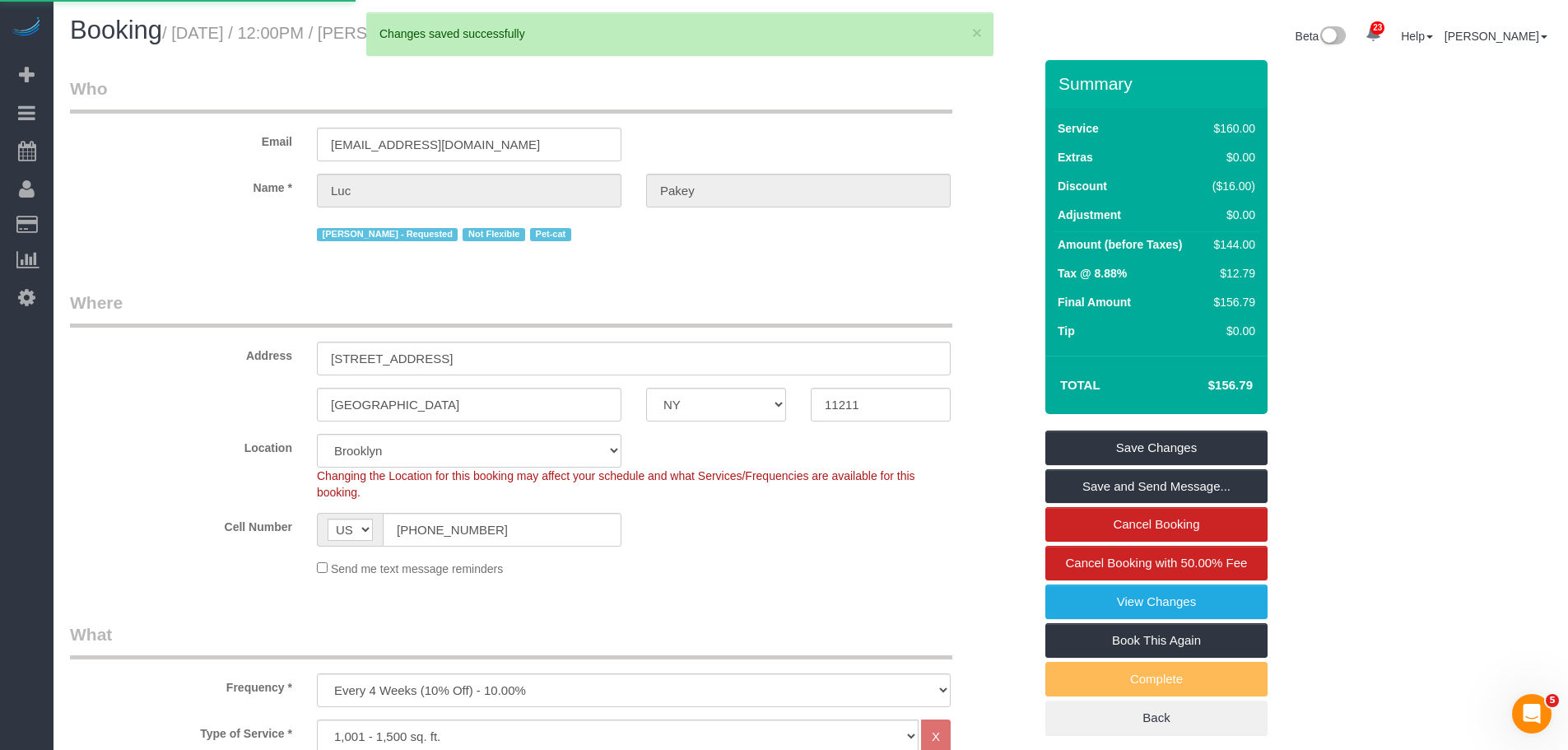
click at [843, 103] on legend "Who" at bounding box center [511, 95] width 882 height 37
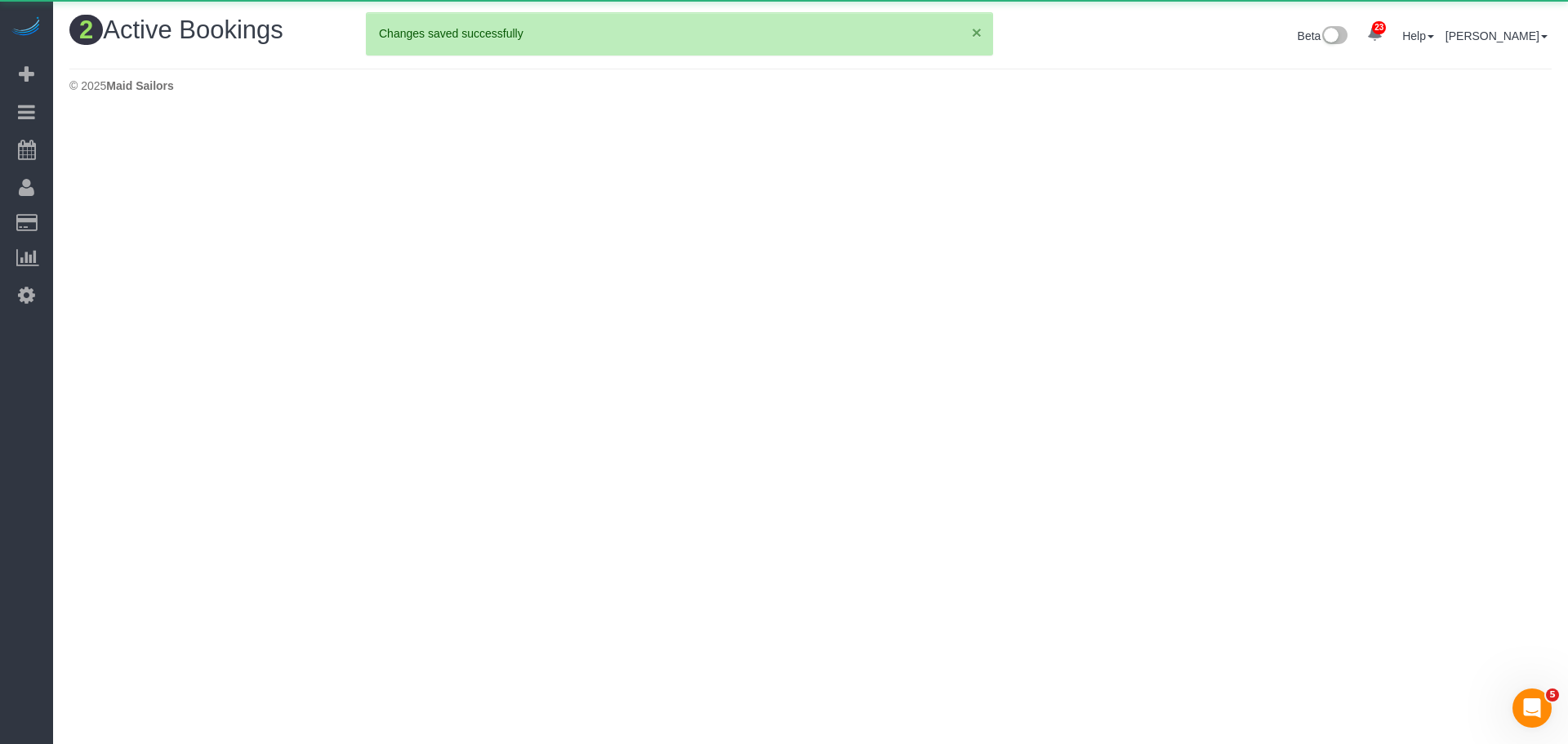
click at [973, 37] on button "×" at bounding box center [977, 32] width 10 height 18
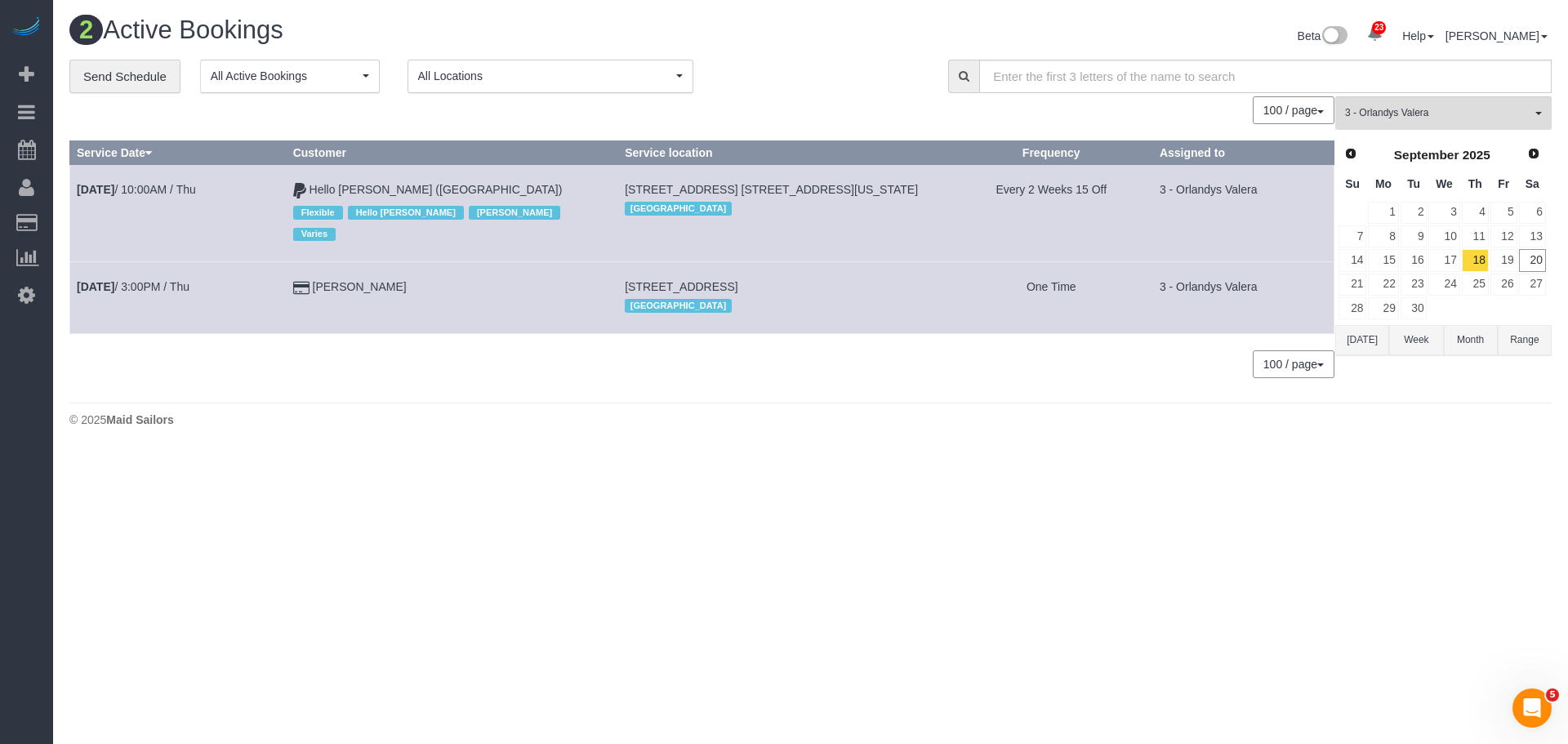
click at [834, 56] on div "Beta 23 Your Notifications You have 0 alerts × You have 3 to charge for 09/19/2…" at bounding box center [1188, 38] width 754 height 43
click at [99, 80] on link "Send Schedule" at bounding box center [125, 76] width 111 height 34
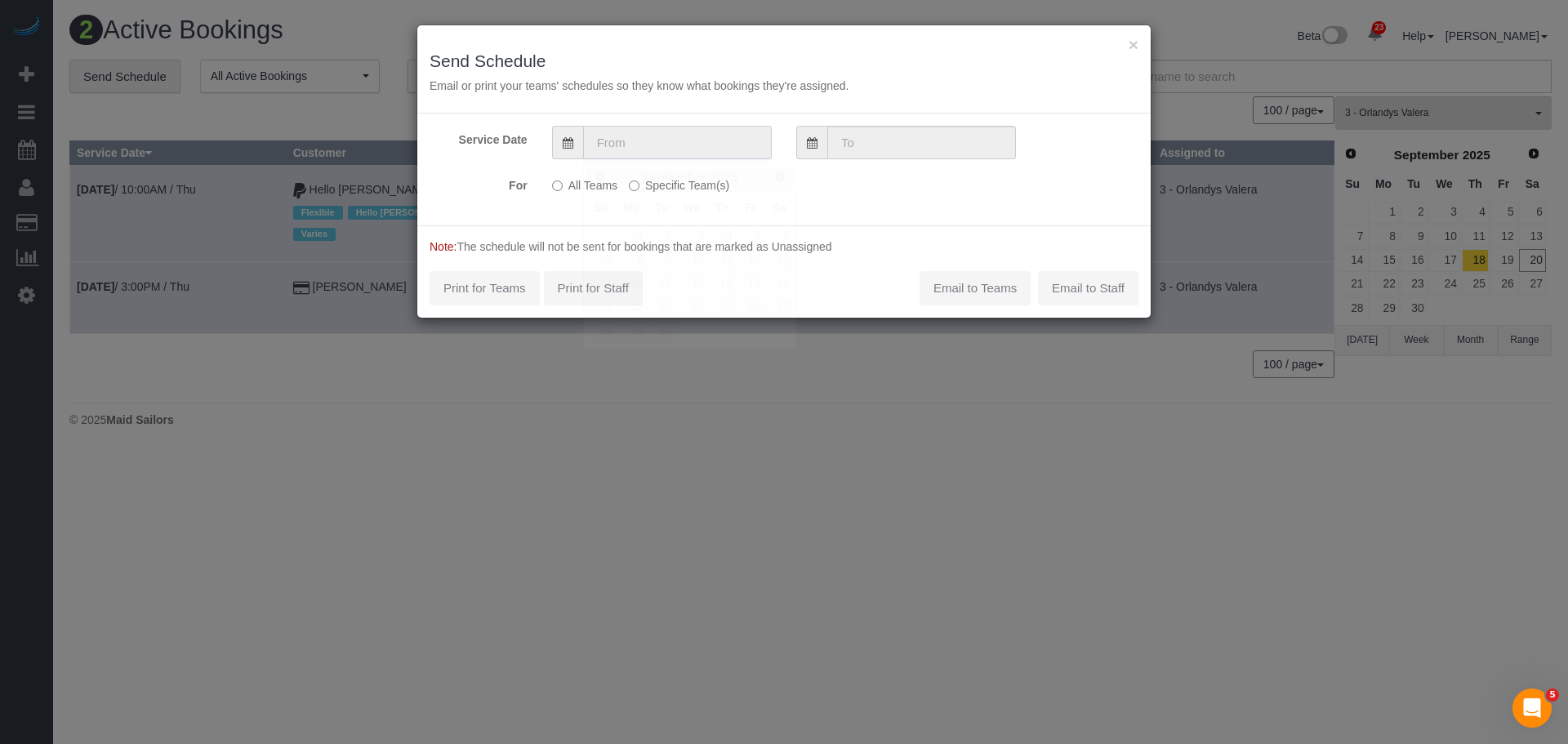
click at [670, 155] on input "text" at bounding box center [678, 143] width 189 height 33
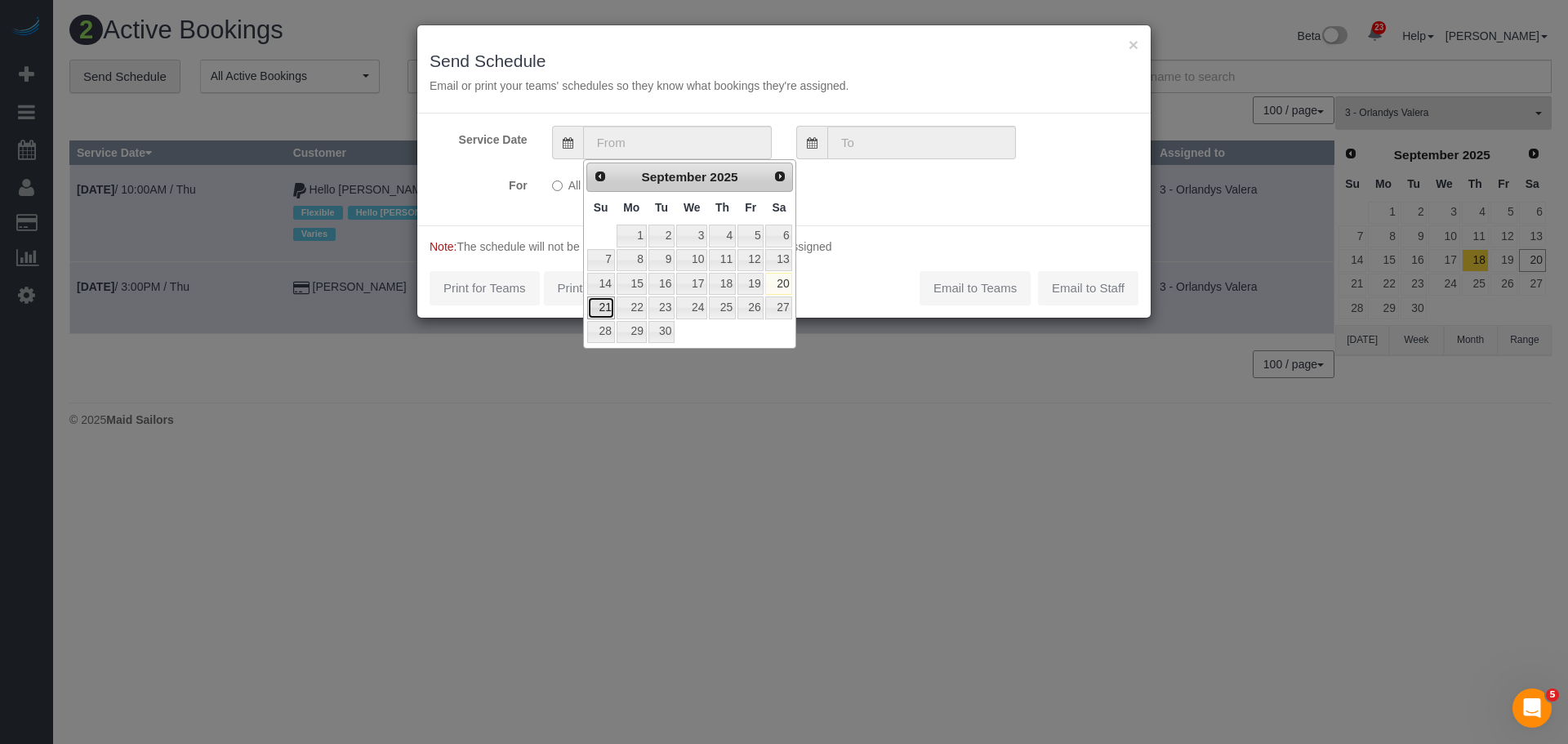
click at [600, 307] on link "21" at bounding box center [601, 307] width 28 height 22
type input "09/21/2025"
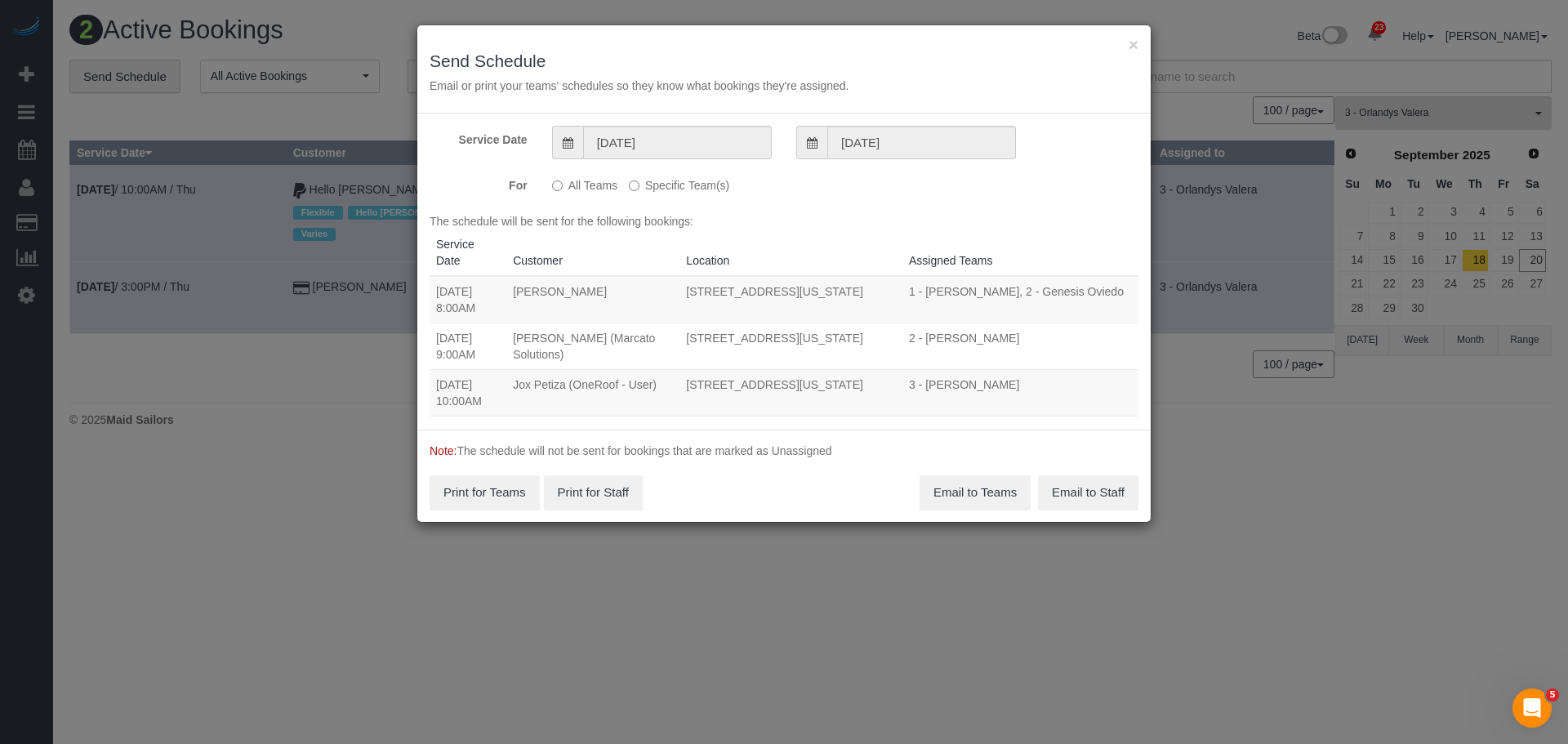
click at [683, 190] on label "Specific Team(s)" at bounding box center [679, 182] width 101 height 22
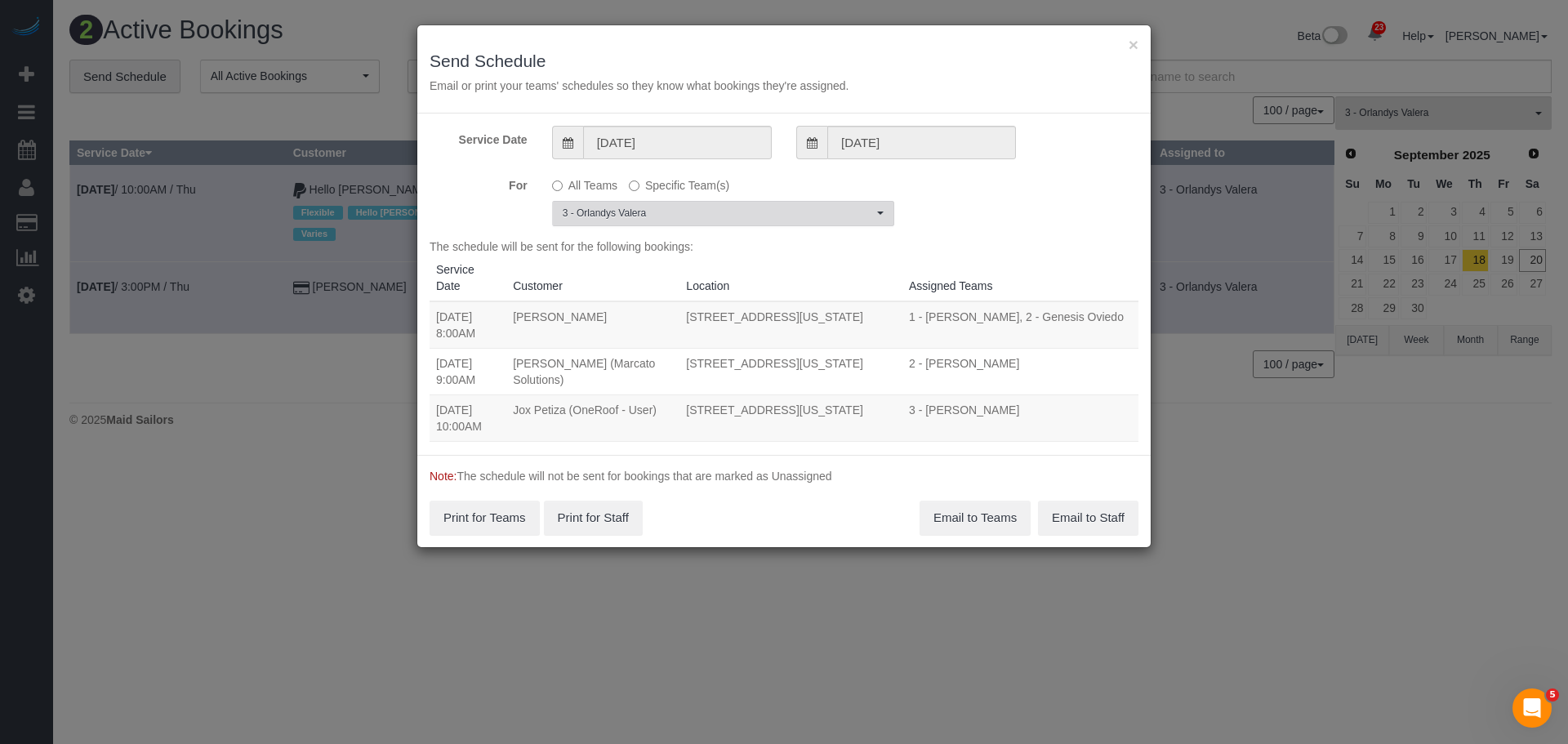
click at [691, 213] on span "3 - Orlandys Valera" at bounding box center [717, 213] width 310 height 14
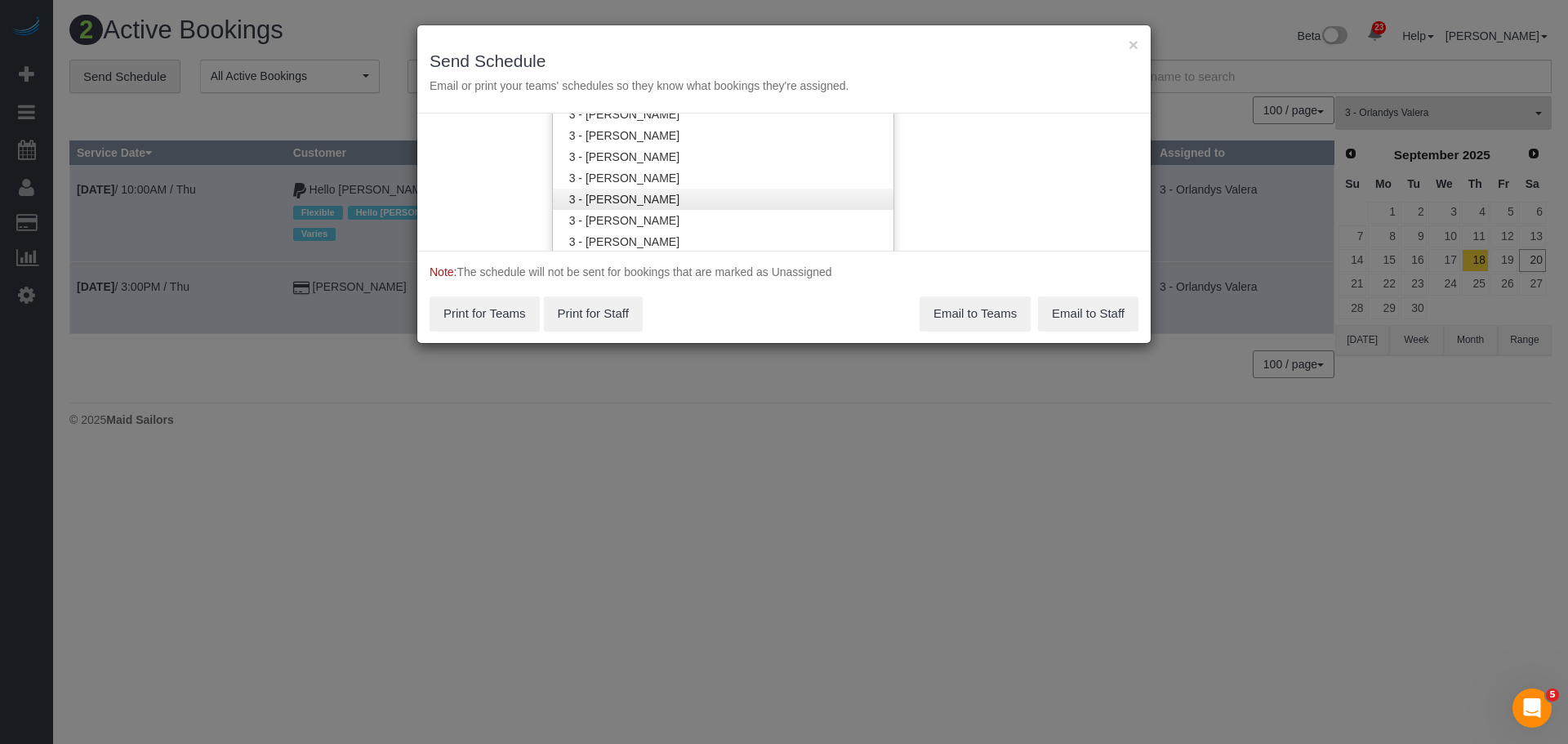
scroll to position [1757, 0]
click at [810, 122] on link "3 - Orlandys Valera" at bounding box center [723, 120] width 341 height 21
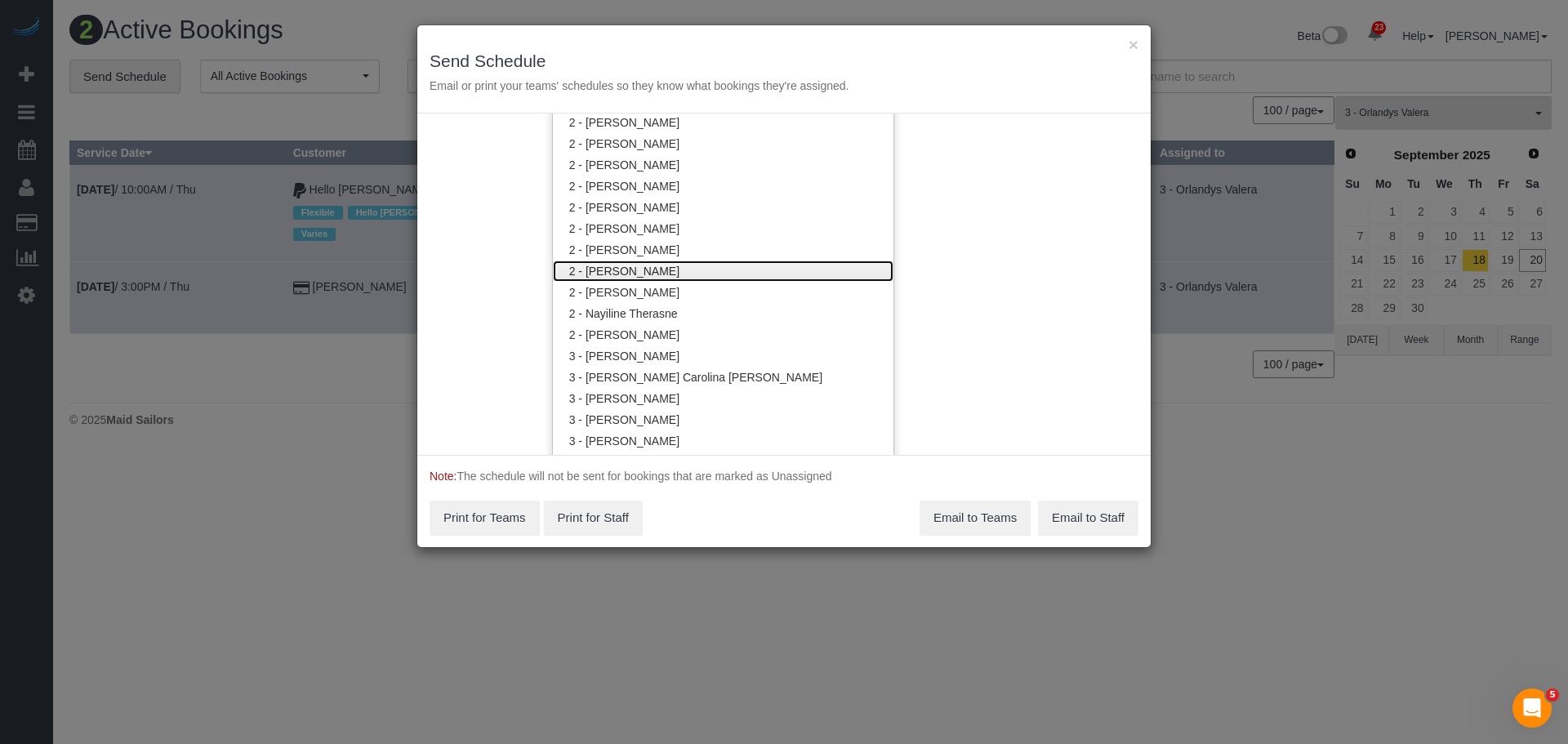
click at [691, 268] on link "2 - [PERSON_NAME]" at bounding box center [723, 271] width 341 height 21
click at [981, 247] on div "Service Date 09/21/2025 09/21/2025 For All Teams Specific Team(s) 2 - Marilu Qu…" at bounding box center [784, 284] width 733 height 341
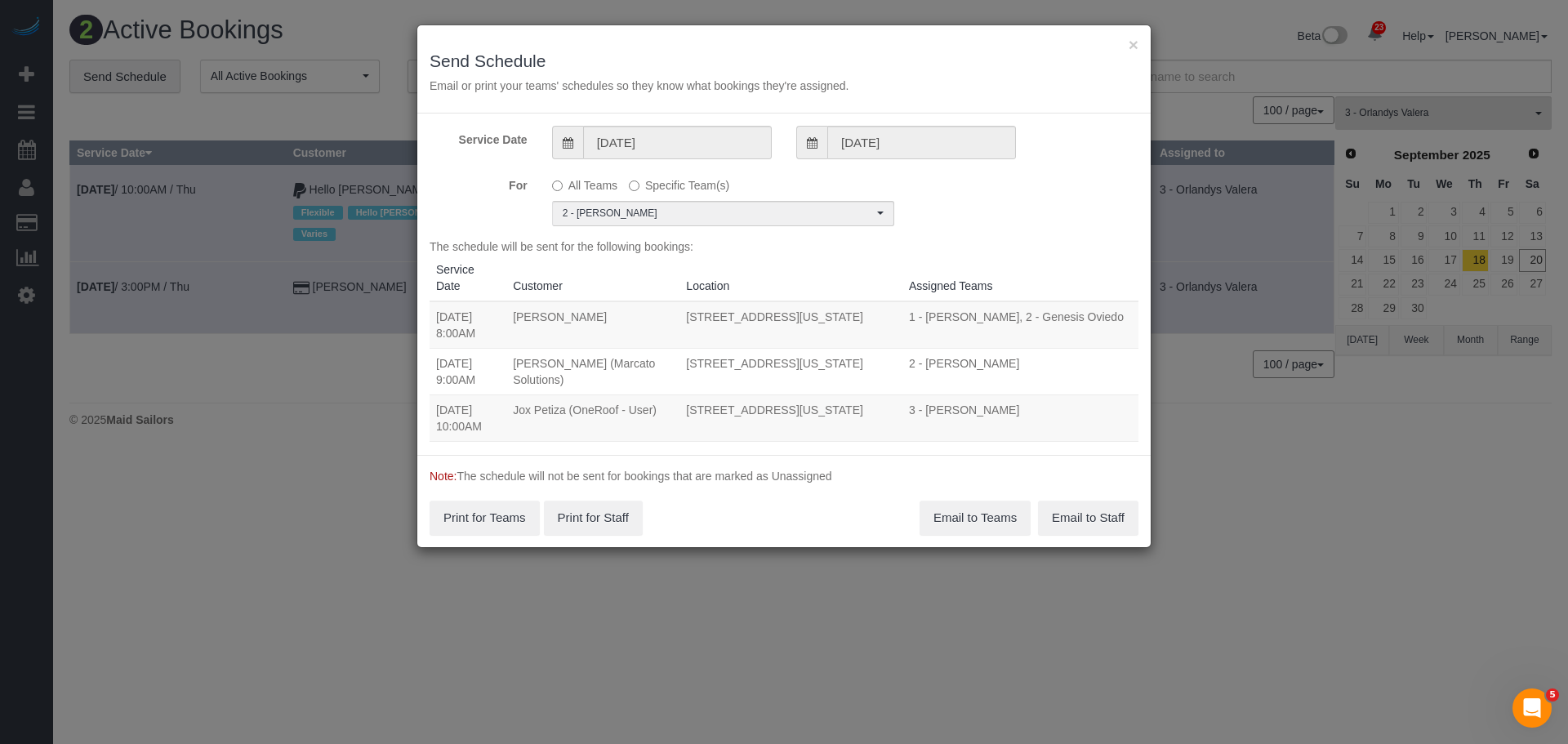
scroll to position [0, 0]
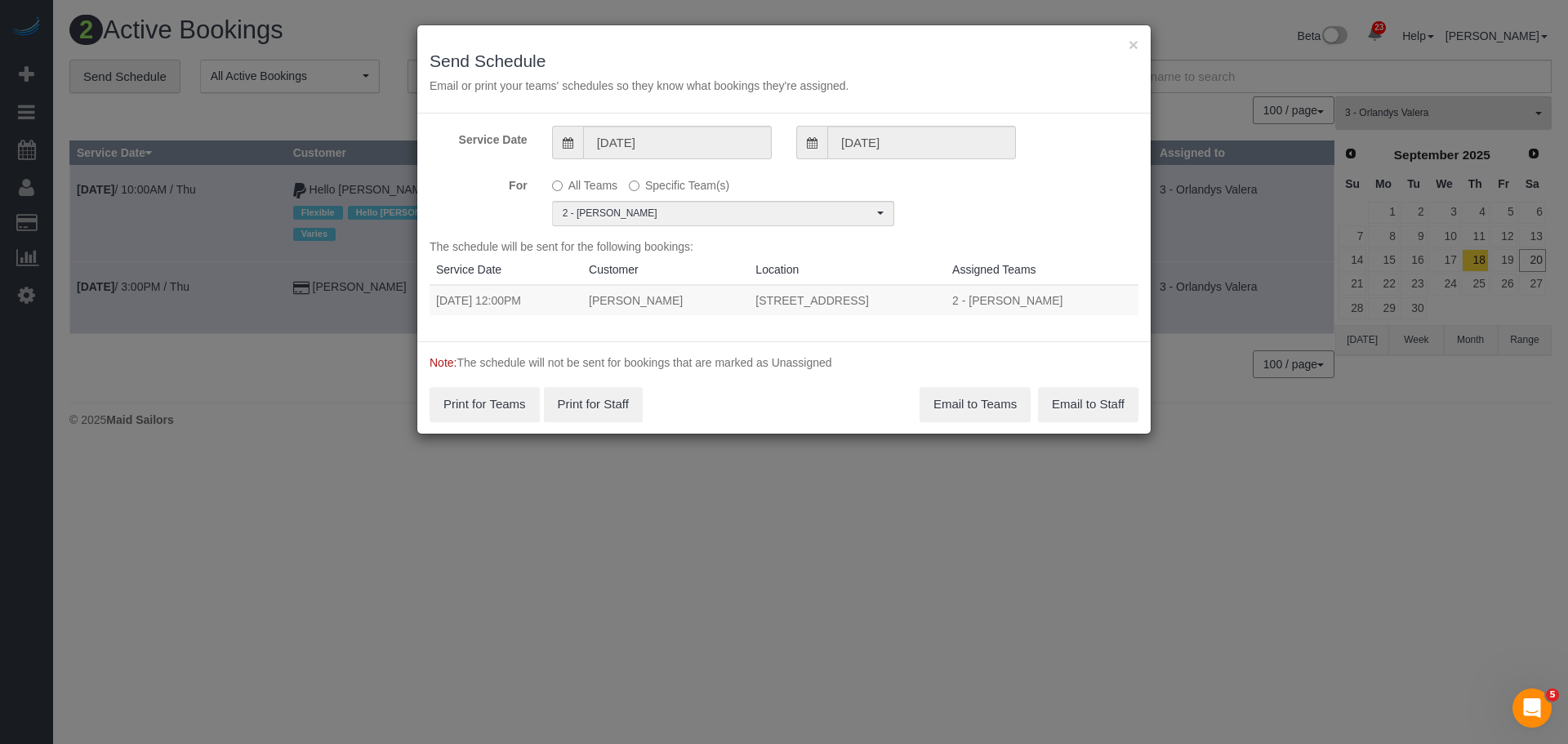
drag, startPoint x: 431, startPoint y: 297, endPoint x: 953, endPoint y: 297, distance: 522.0
click at [952, 297] on tr "09/21/2025 12:00PM Luc Pakey 590 Grand Street, Apt. 3, Brooklyn, NY 11211 2 - M…" at bounding box center [784, 300] width 709 height 31
copy tr "09/21/2025 12:00PM Luc Pakey 590 Grand Street, Apt. 3, Brooklyn, NY 11211"
click at [970, 393] on button "Email to Teams" at bounding box center [976, 403] width 111 height 34
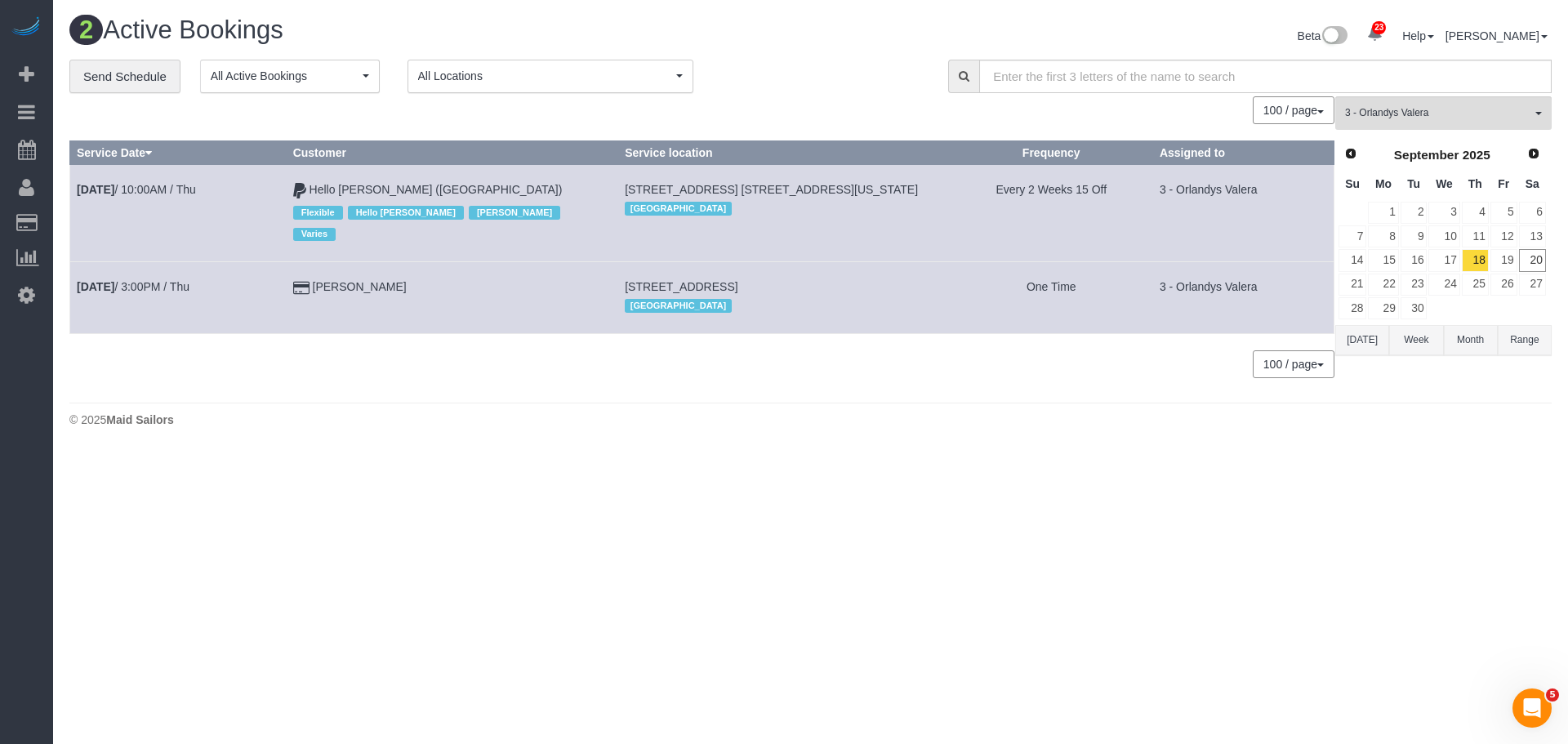
click at [889, 431] on body "23 Beta Your Notifications You have 0 alerts × You have 3 to charge for 09/19/2…" at bounding box center [784, 372] width 1568 height 744
drag, startPoint x: 891, startPoint y: 466, endPoint x: 1112, endPoint y: 433, distance: 223.5
click at [891, 465] on body "23 Beta Your Notifications You have 0 alerts × You have 3 to charge for 09/19/2…" at bounding box center [784, 372] width 1568 height 744
click at [703, 513] on body "23 Beta Your Notifications You have 0 alerts × You have 3 to charge for 09/19/2…" at bounding box center [784, 372] width 1568 height 744
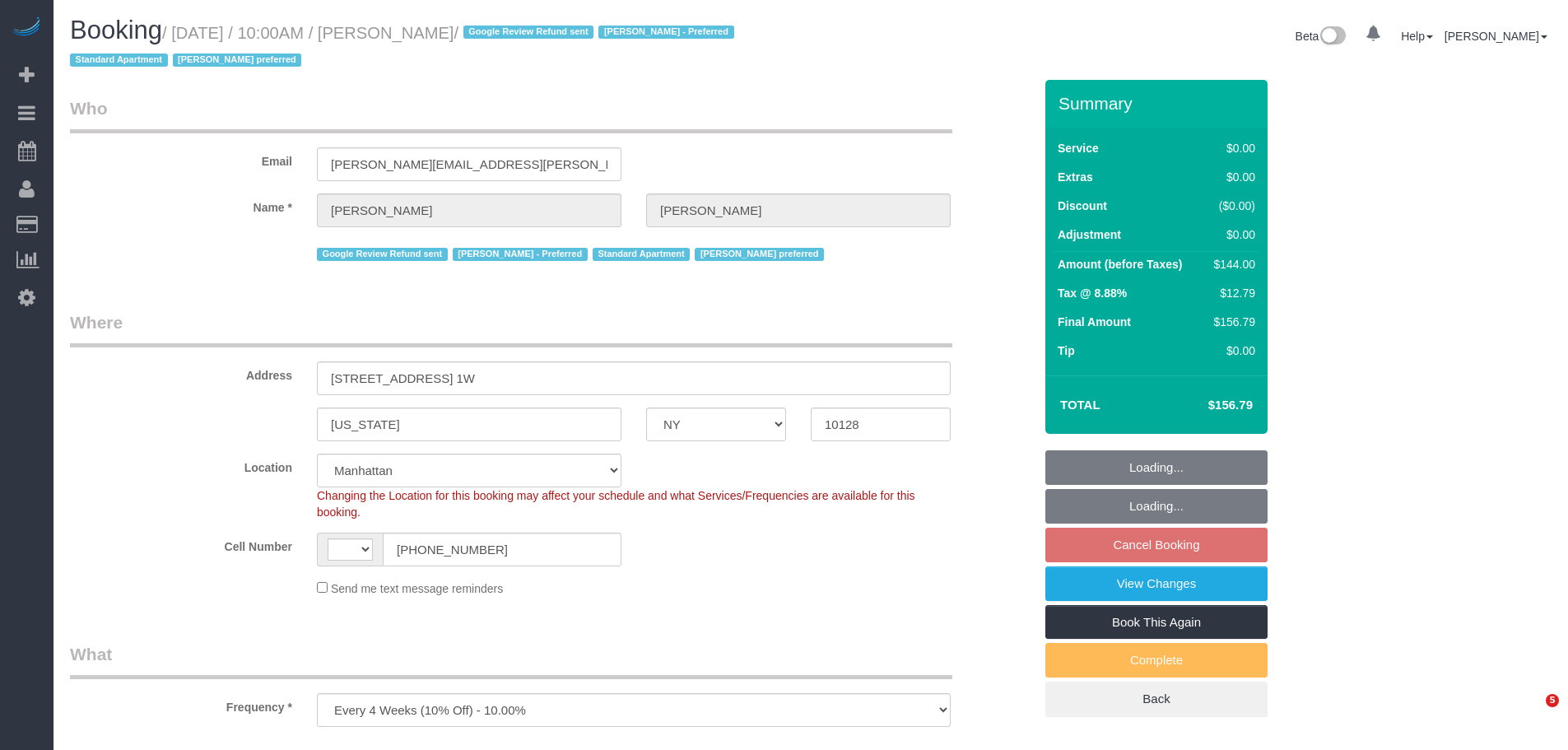
select select "NY"
select select "string:stripe-pm_1Q692k4VGloSiKo7kvhJeVSG"
select select "string:[GEOGRAPHIC_DATA]"
select select "1"
select select "spot3"
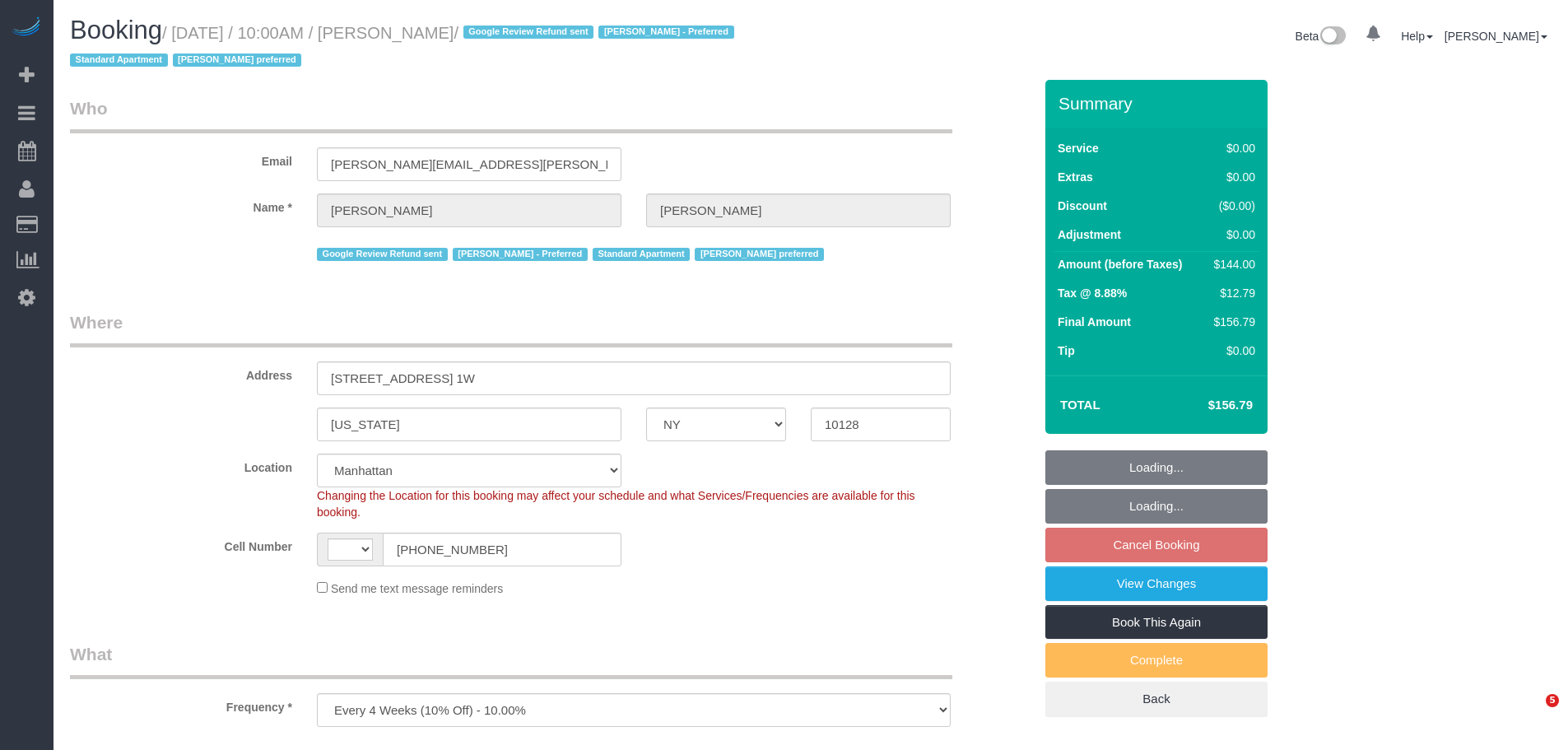
select select "number:57"
select select "number:70"
select select "number:15"
select select "number:5"
select select "object:1536"
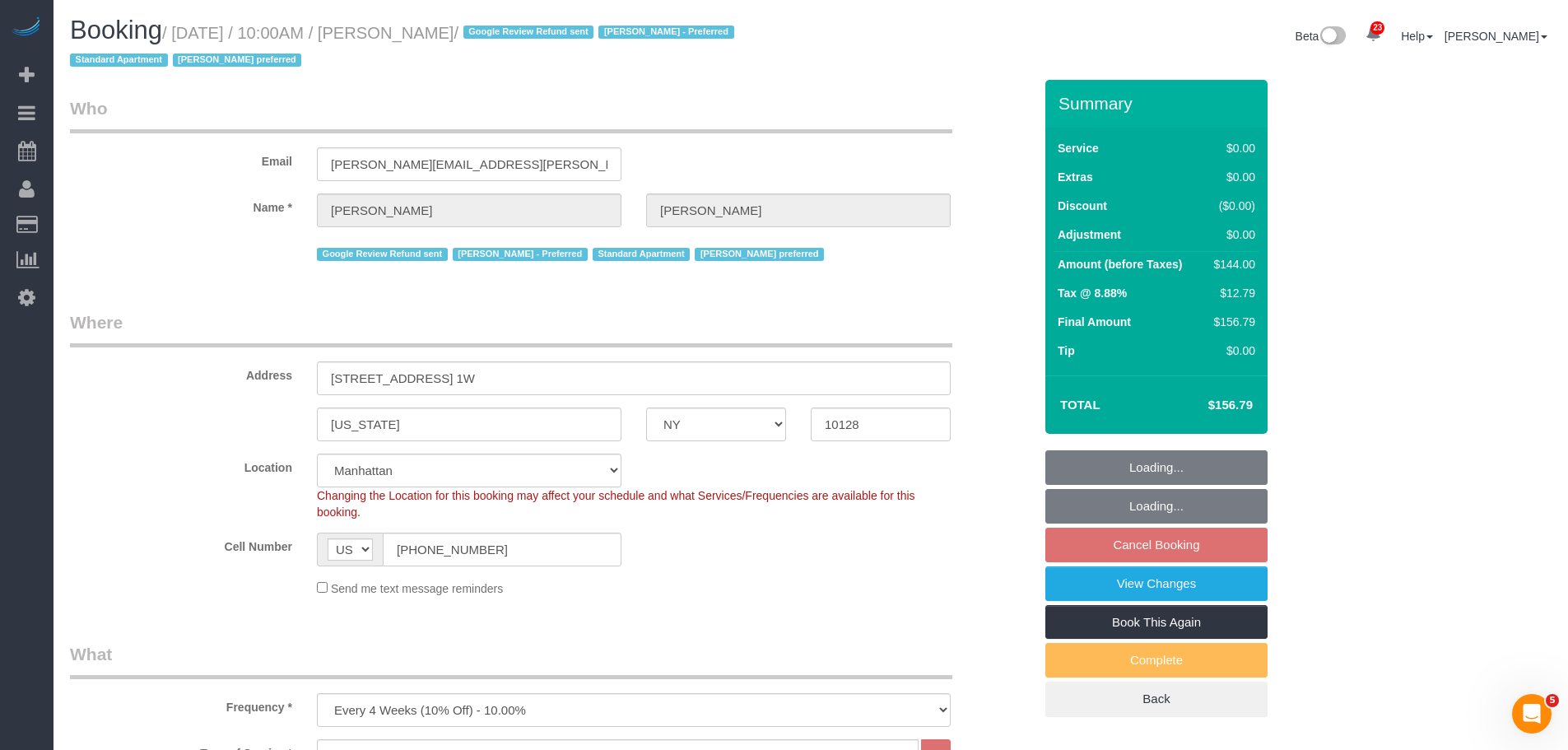
select select "1"
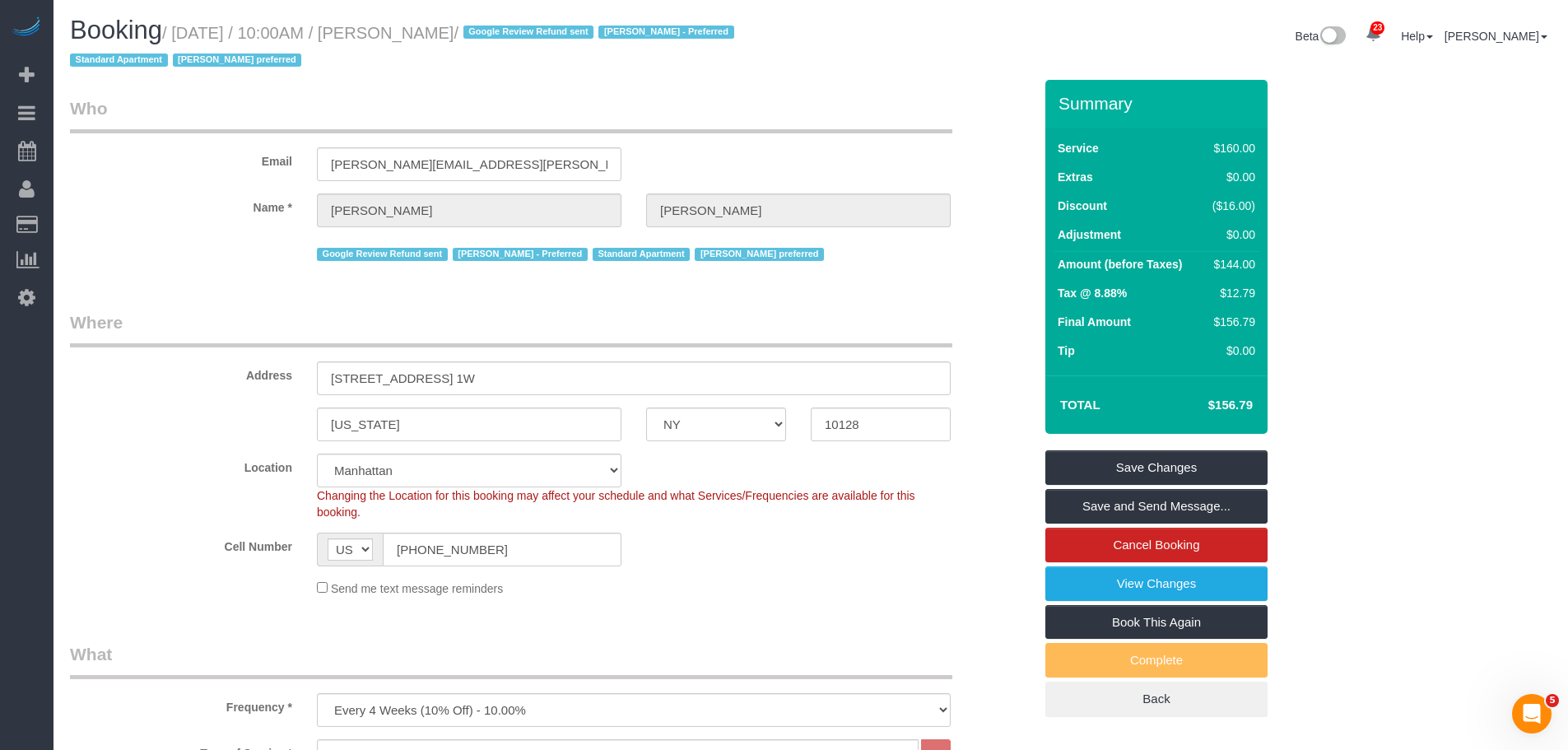
click at [812, 158] on div "Email sam.brotman@gmail.com" at bounding box center [551, 138] width 988 height 85
click at [930, 78] on div "Booking / September 25, 2025 / 10:00AM / Sam Brotman / Google Review Refund sen…" at bounding box center [811, 49] width 1506 height 63
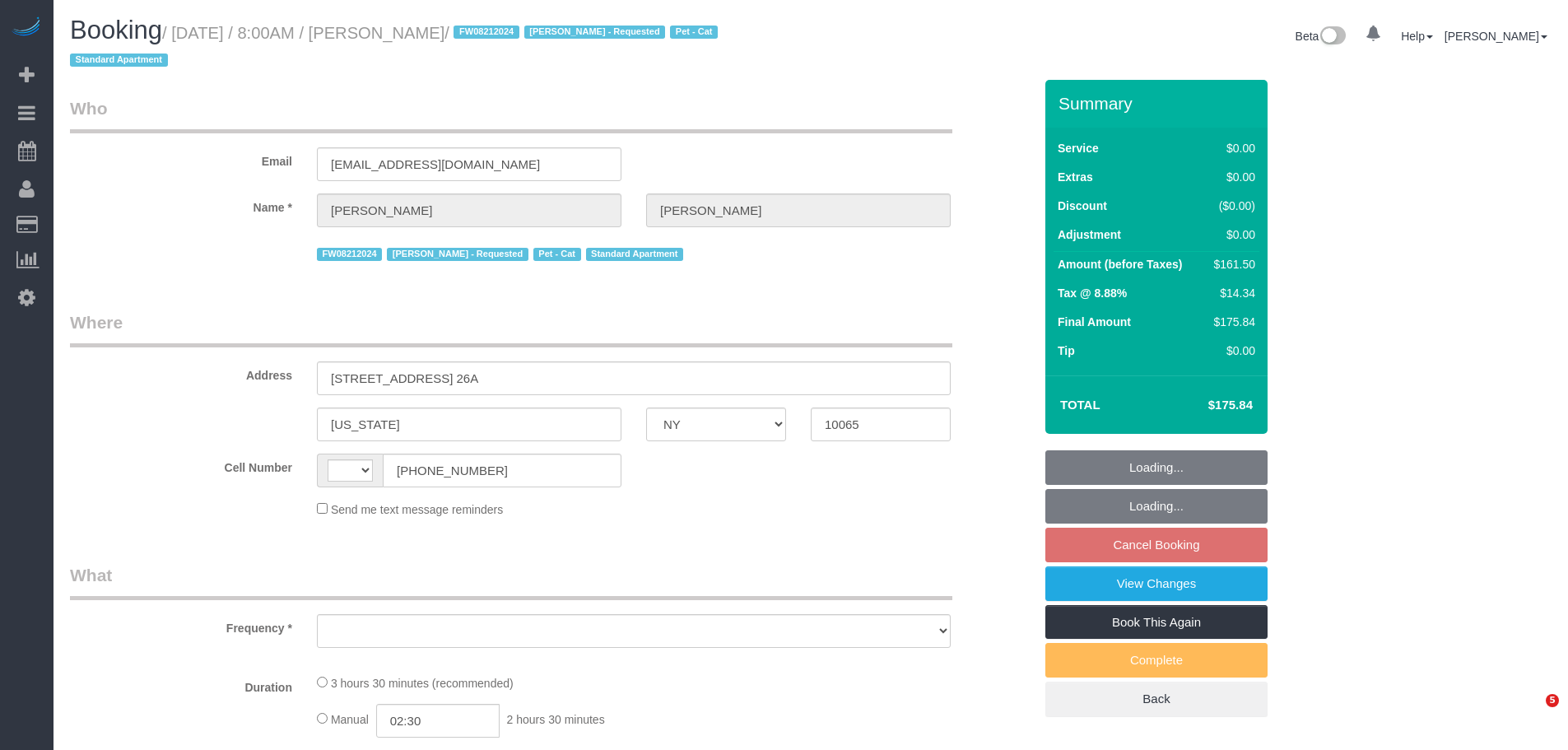
select select "NY"
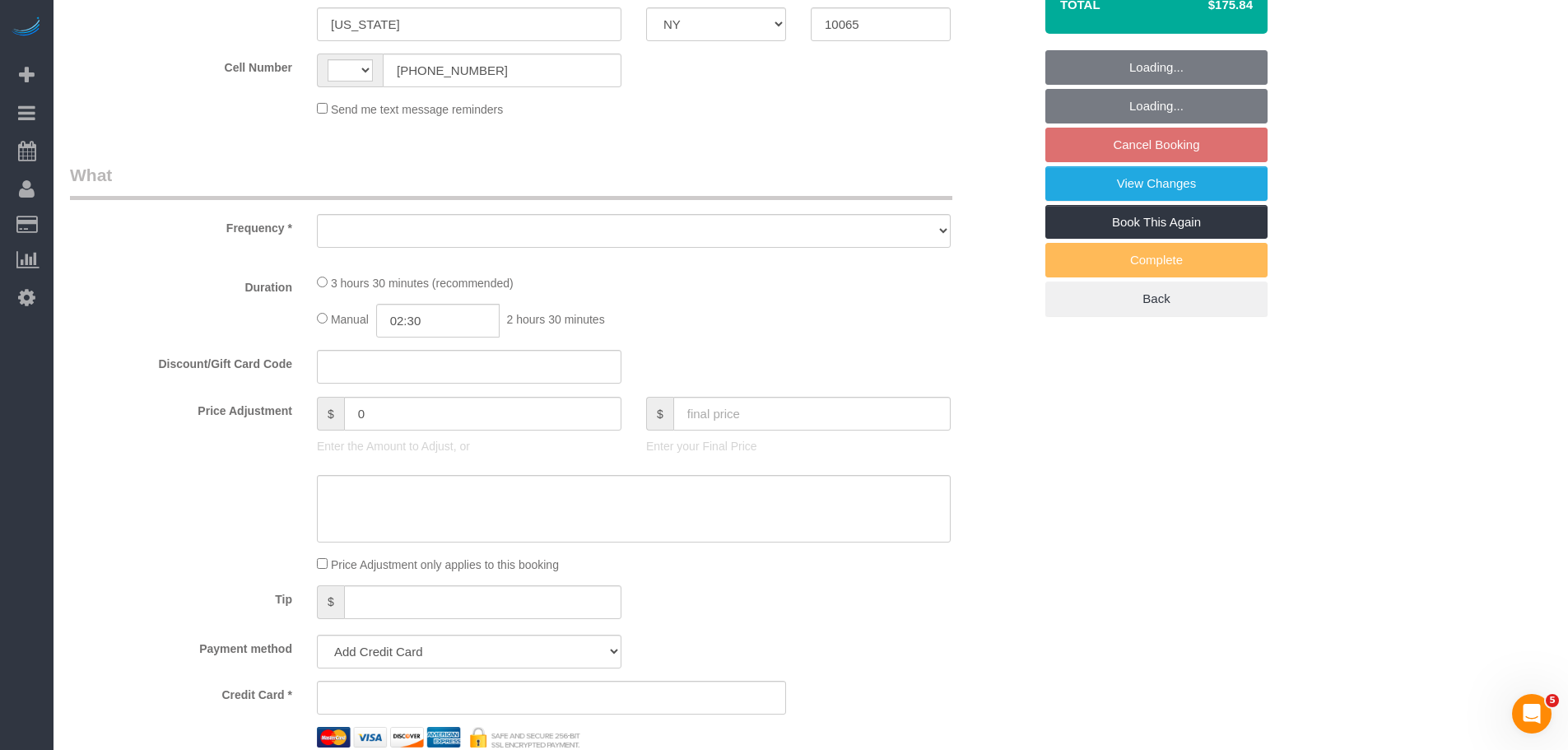
select select "spot1"
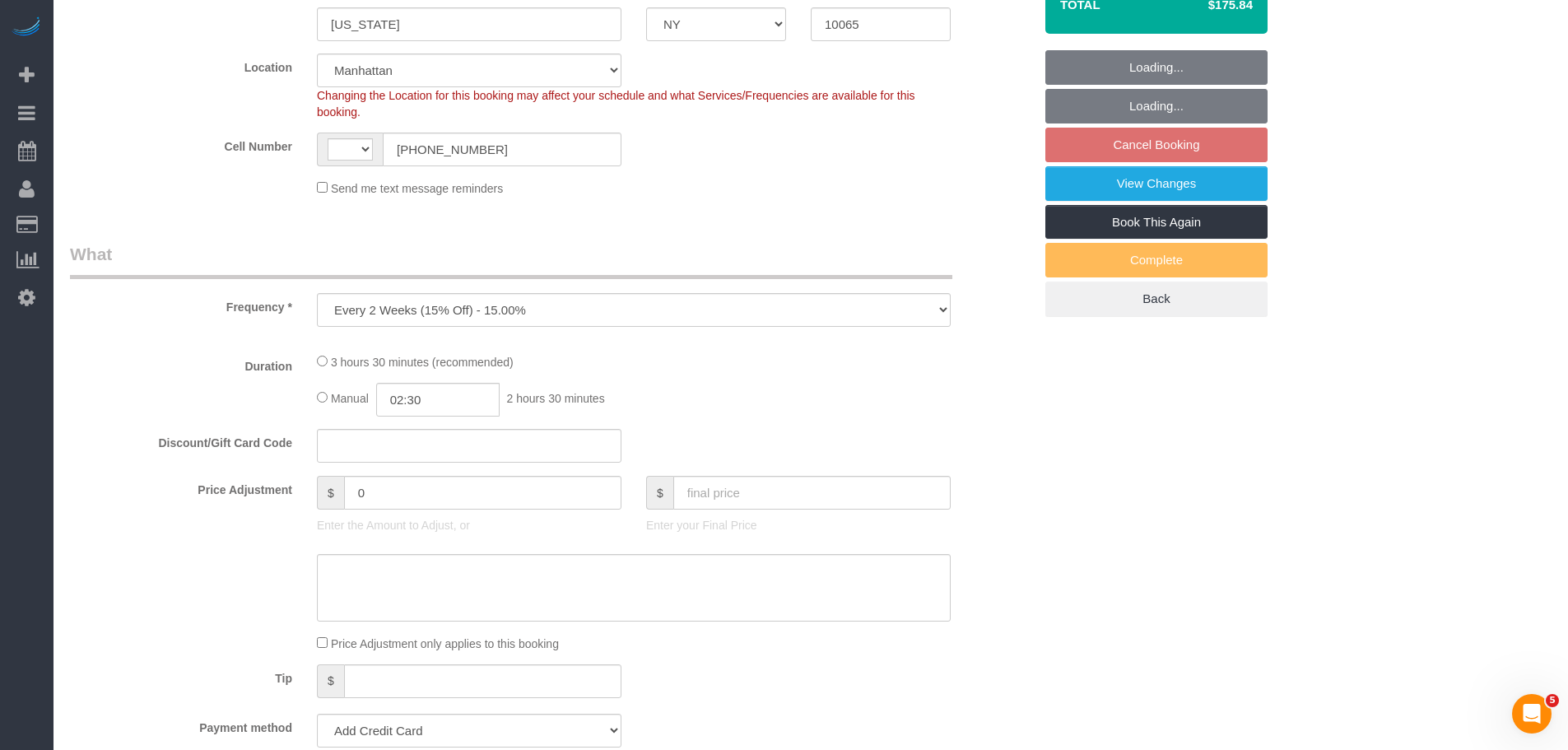
select select "object:581"
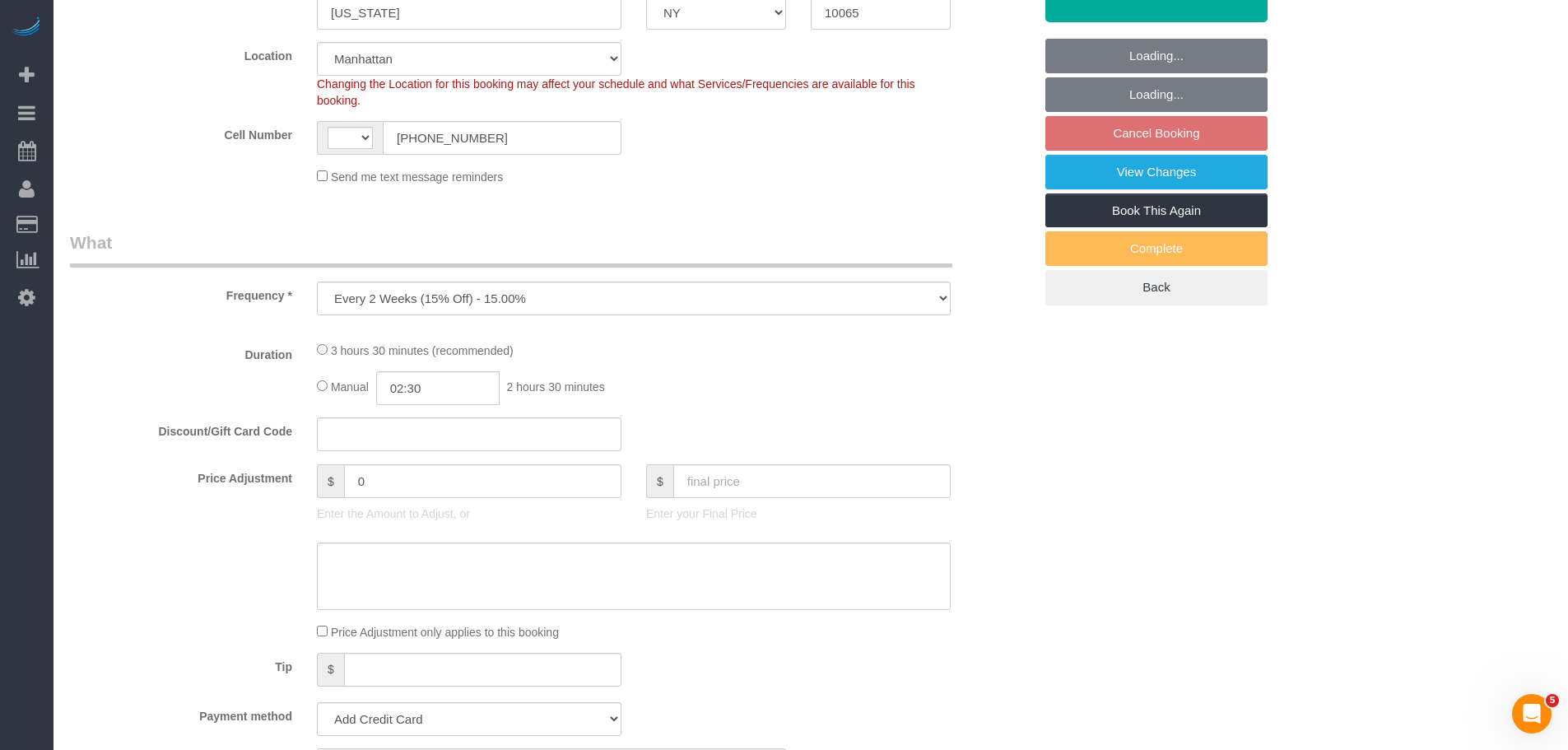
select select "string:stripe-pm_1O8DDd4VGloSiKo7NGP2DvIM"
select select "object:730"
select select "string:[GEOGRAPHIC_DATA]"
select select "number:89"
select select "number:90"
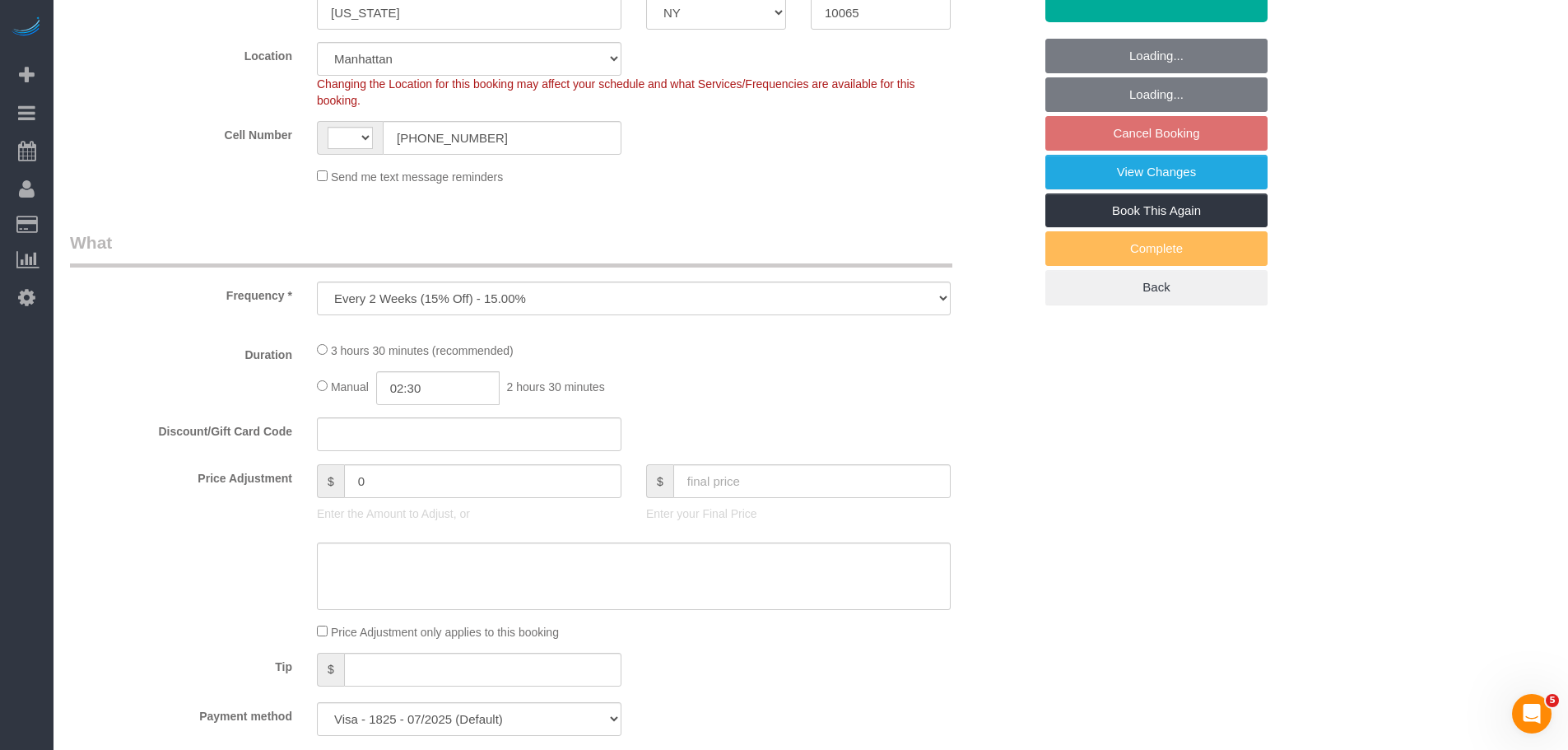
select select "number:14"
select select "number:7"
select select "spot59"
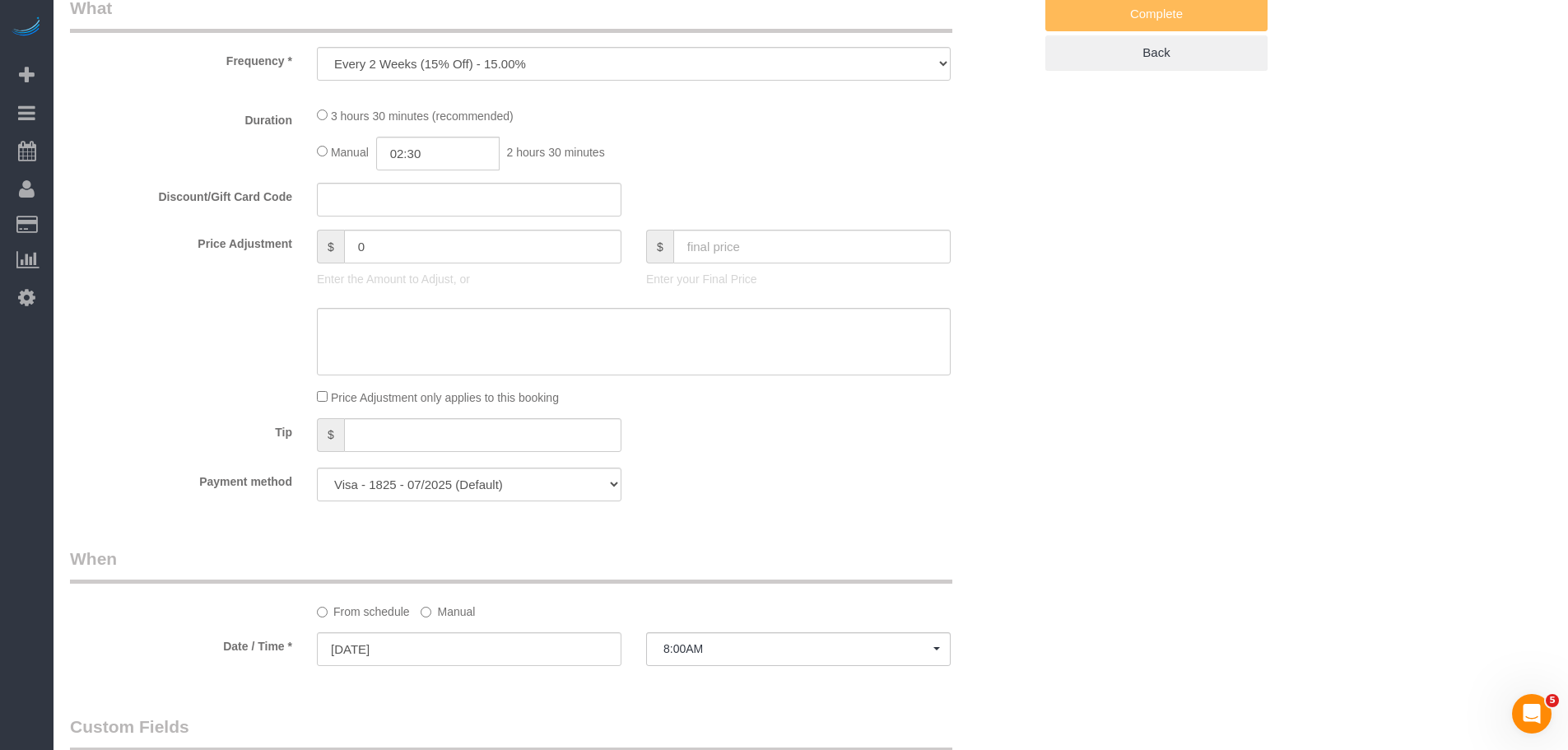
select select "1"
select select "2"
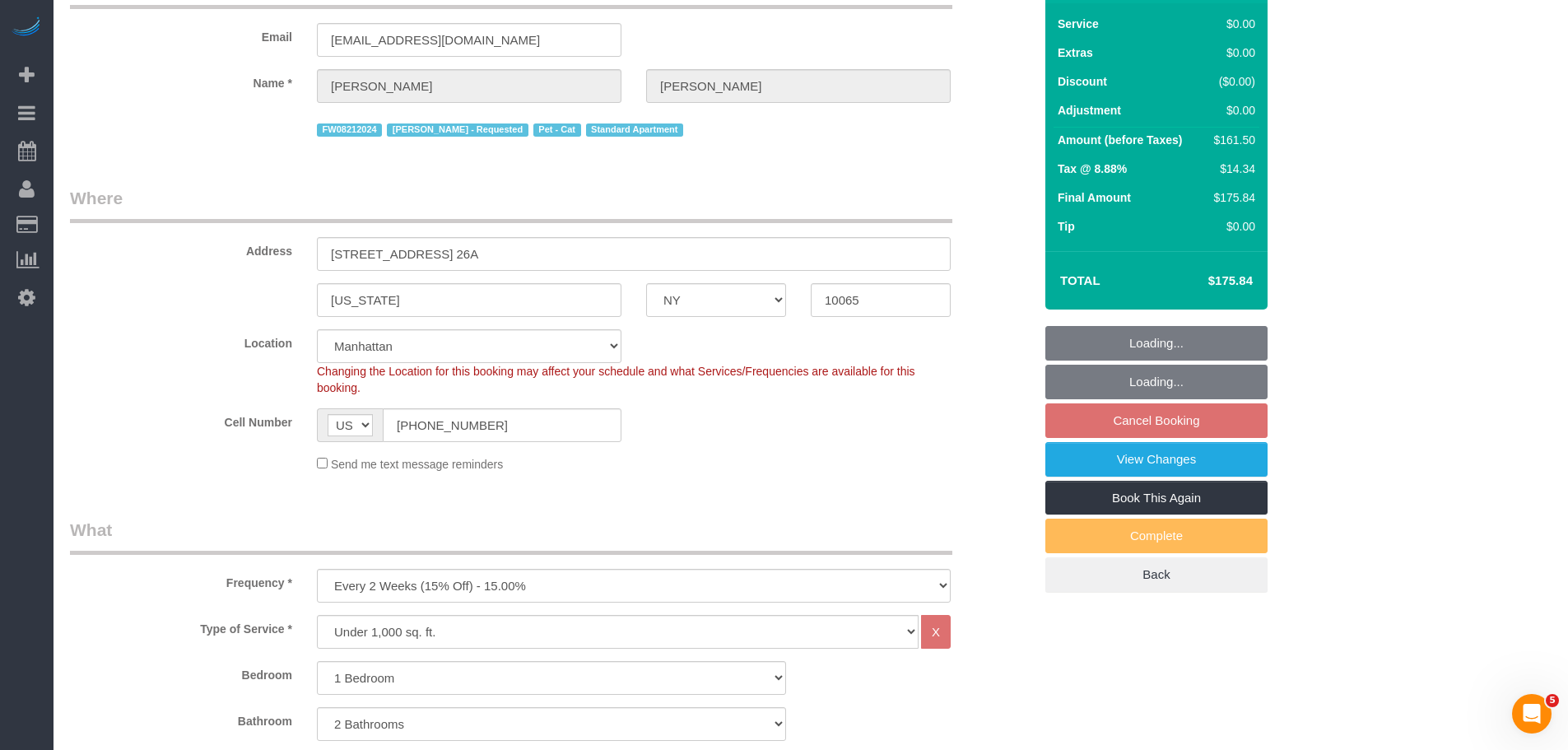
scroll to position [0, 0]
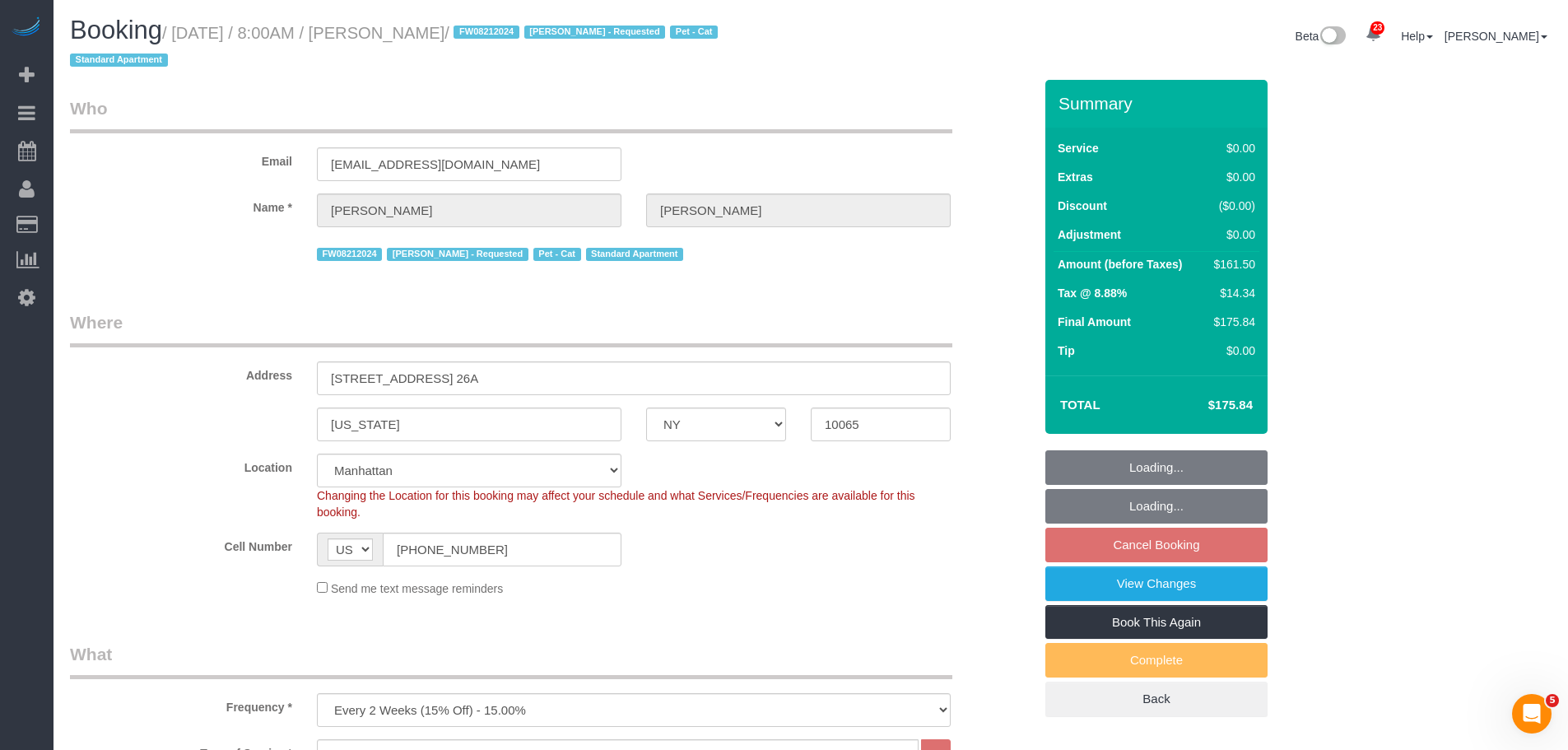
select select "1"
select select "2"
